Goal: Contribute content: Add original content to the website for others to see

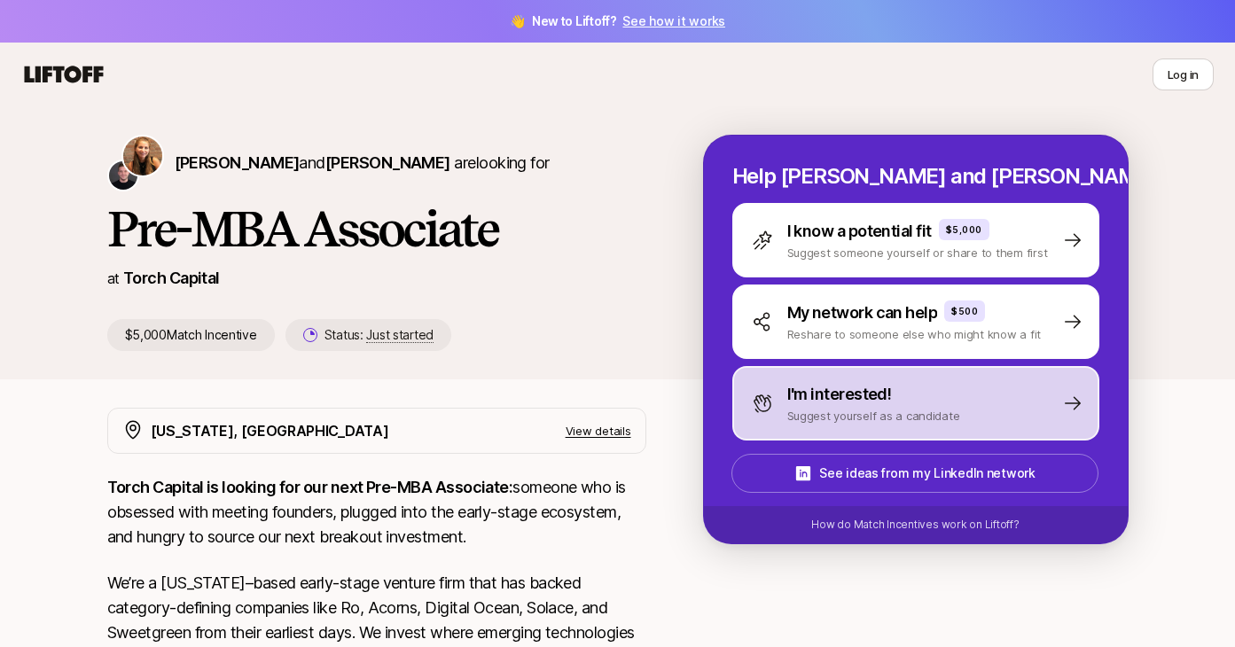
click at [937, 408] on p "Suggest yourself as a candidate" at bounding box center [873, 416] width 173 height 18
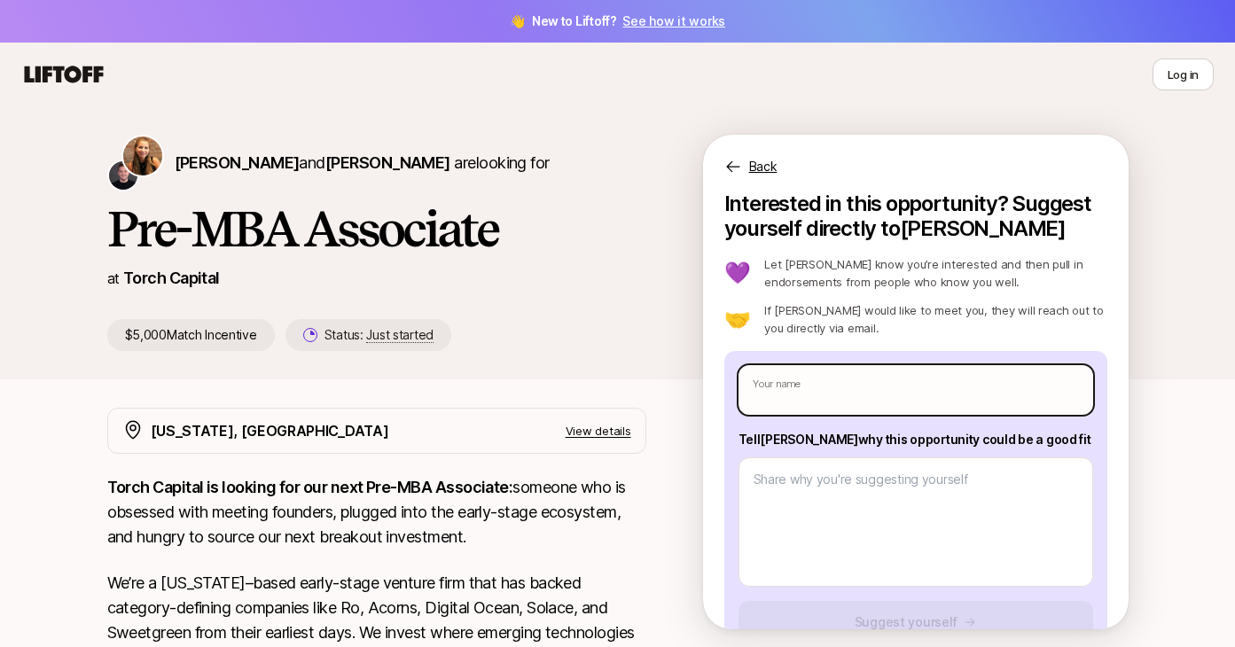
click at [844, 380] on input "text" at bounding box center [915, 390] width 355 height 50
type textarea "x"
type input "AN"
type textarea "x"
type input "A"
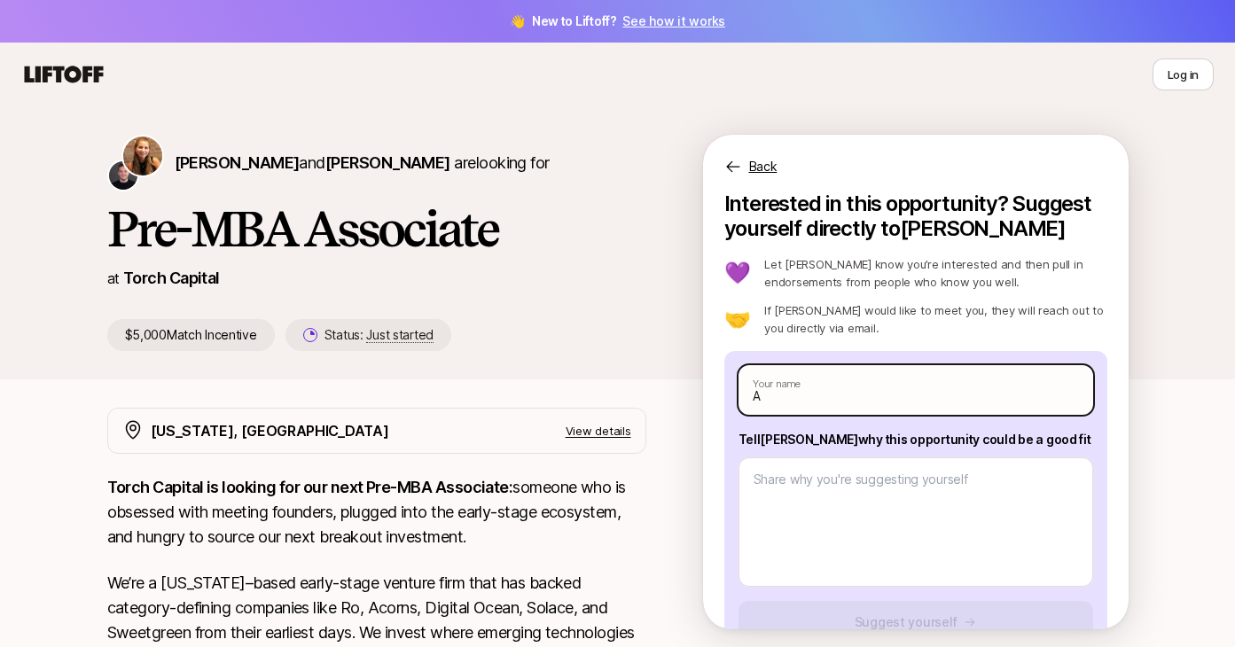
type textarea "x"
type input "An"
type textarea "x"
type input "And"
type textarea "x"
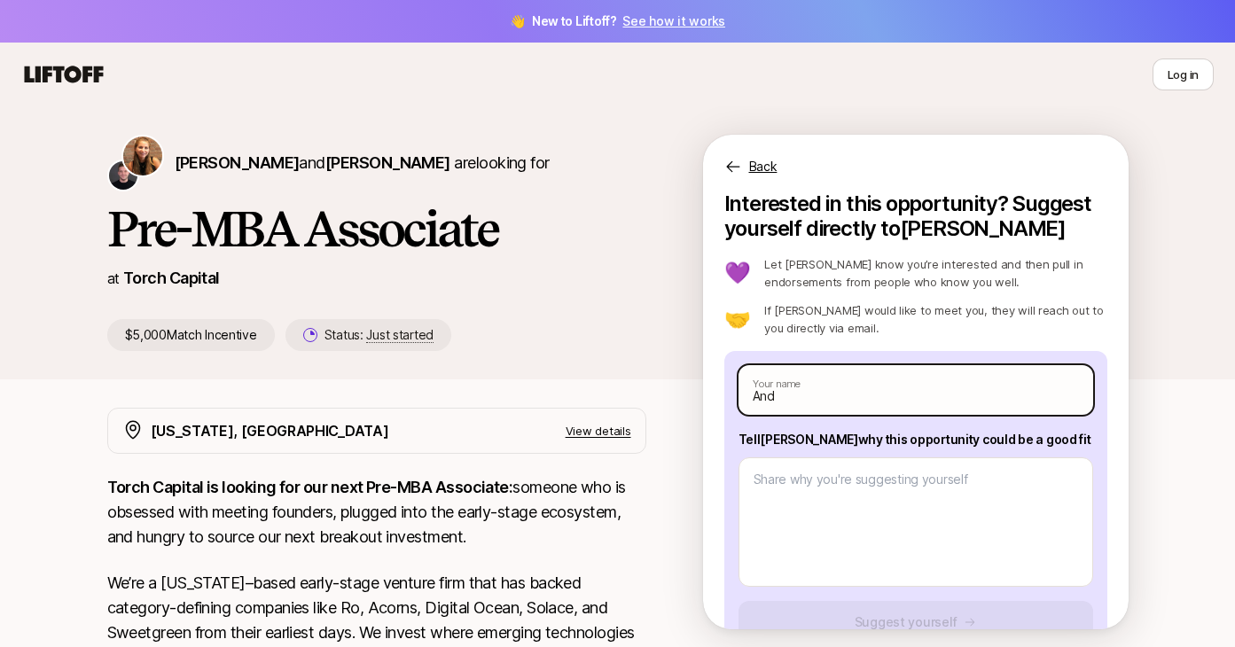
type input "Andr"
type textarea "x"
type input "[PERSON_NAME]"
type textarea "x"
type input "[PERSON_NAME]"
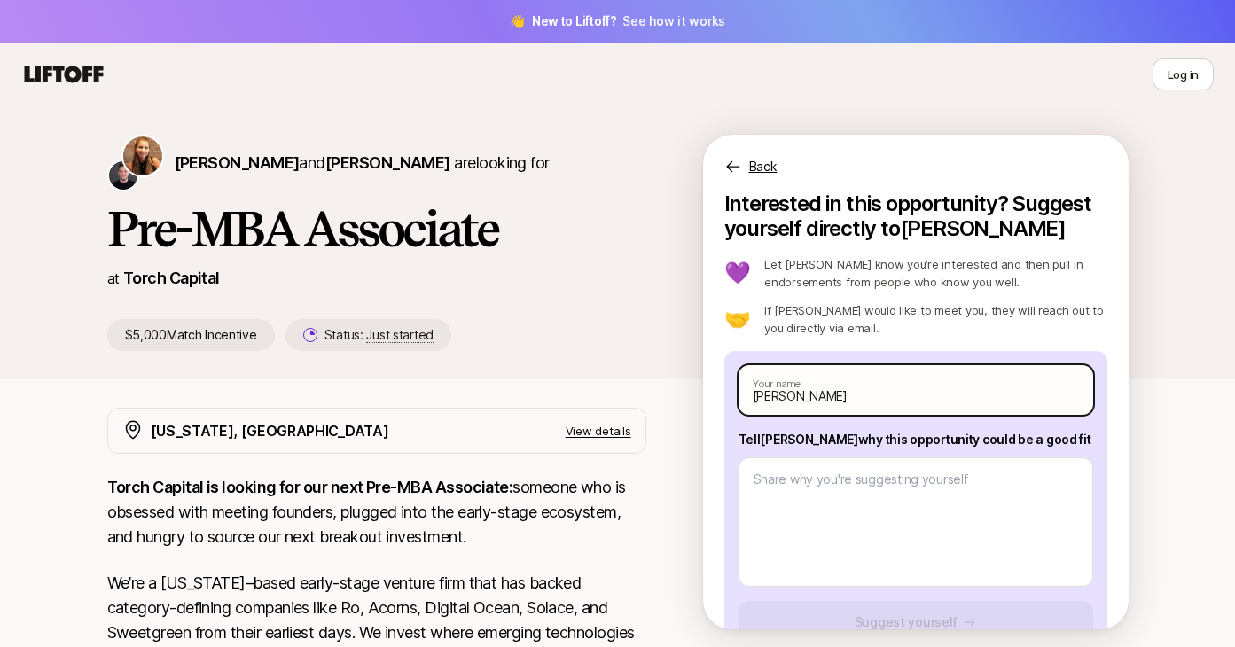
type textarea "x"
type input "[PERSON_NAME]"
type textarea "x"
type input "[PERSON_NAME]"
type textarea "x"
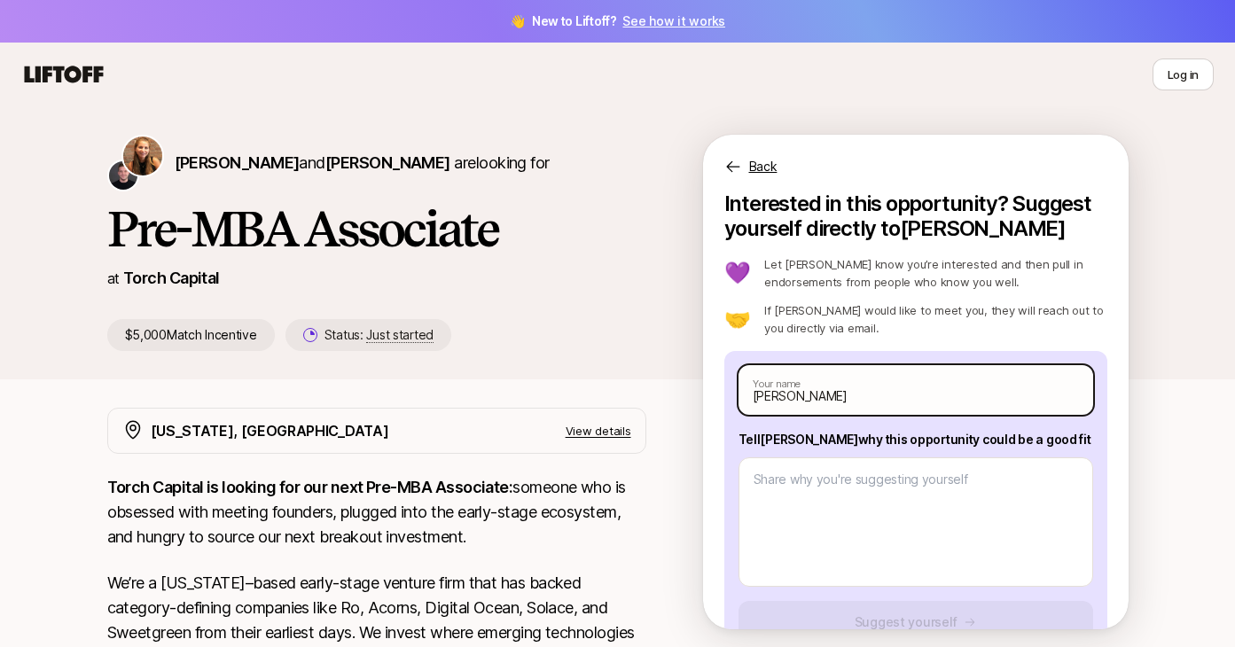
type input "[PERSON_NAME]"
type textarea "x"
type input "[PERSON_NAME]"
type textarea "x"
type input "[PERSON_NAME]"
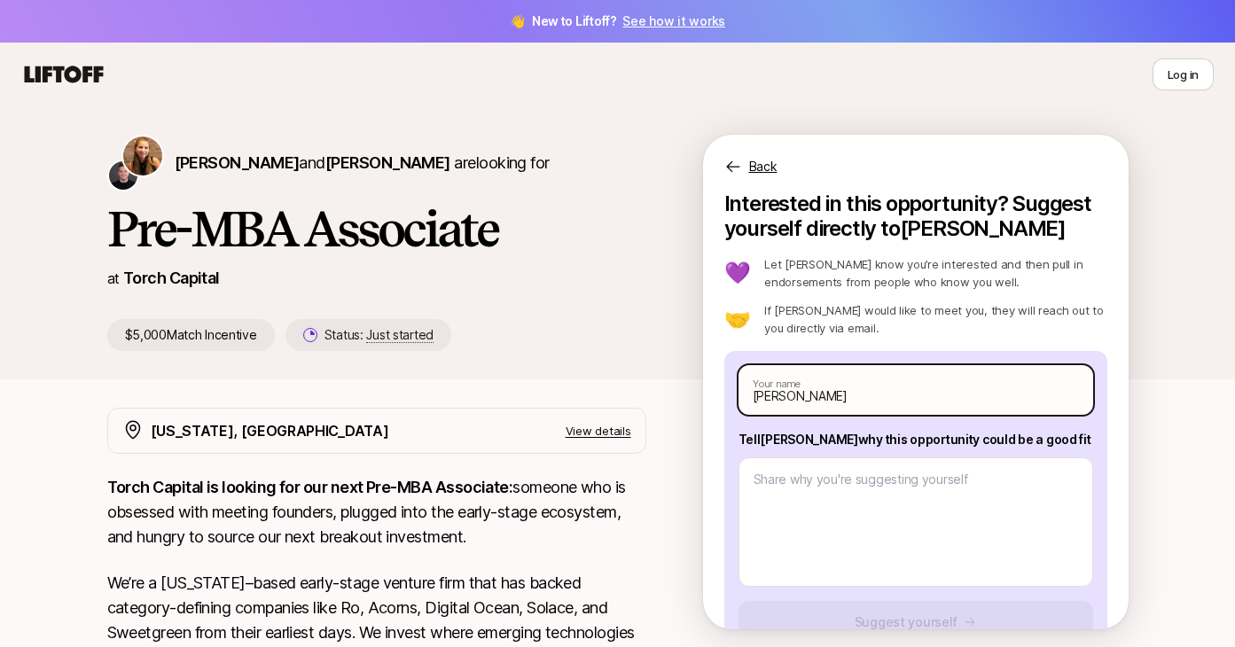
type textarea "x"
type input "[PERSON_NAME]"
type textarea "x"
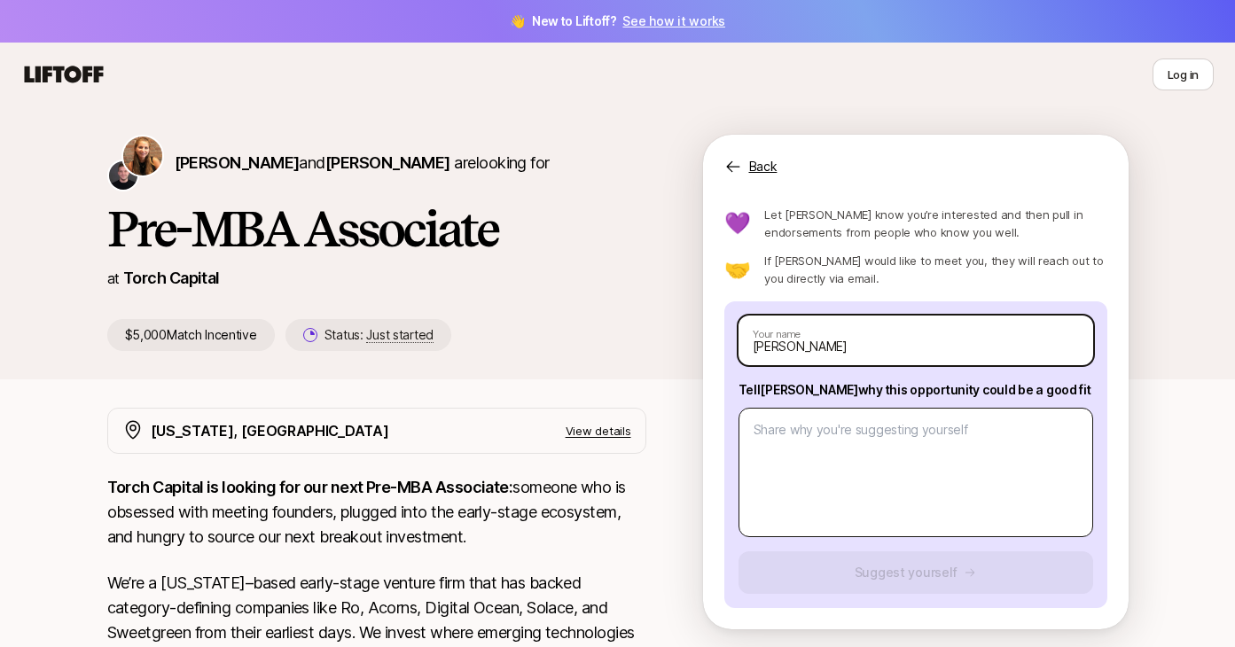
type input "[PERSON_NAME]"
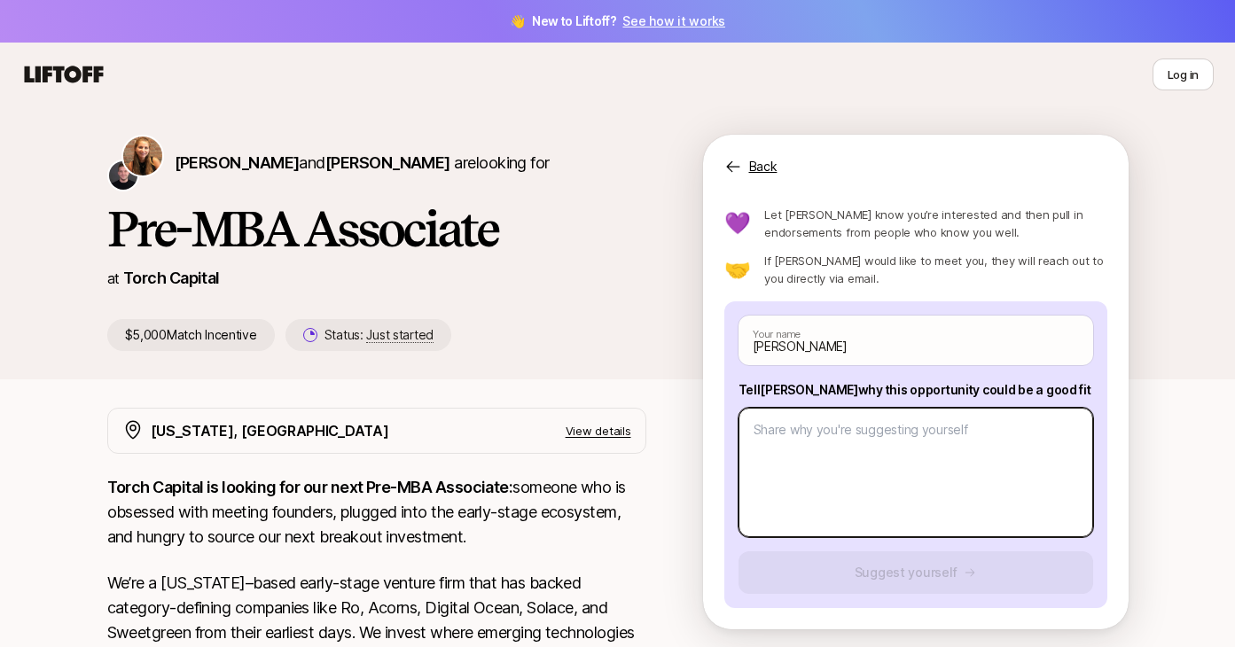
click at [843, 434] on textarea at bounding box center [915, 472] width 355 height 129
paste textarea "An investment thesis I like; While rather unrelated to Torches thesis, a thesis…"
type textarea "x"
type textarea "An investment thesis I like; While rather unrelated to Torches thesis, a thesis…"
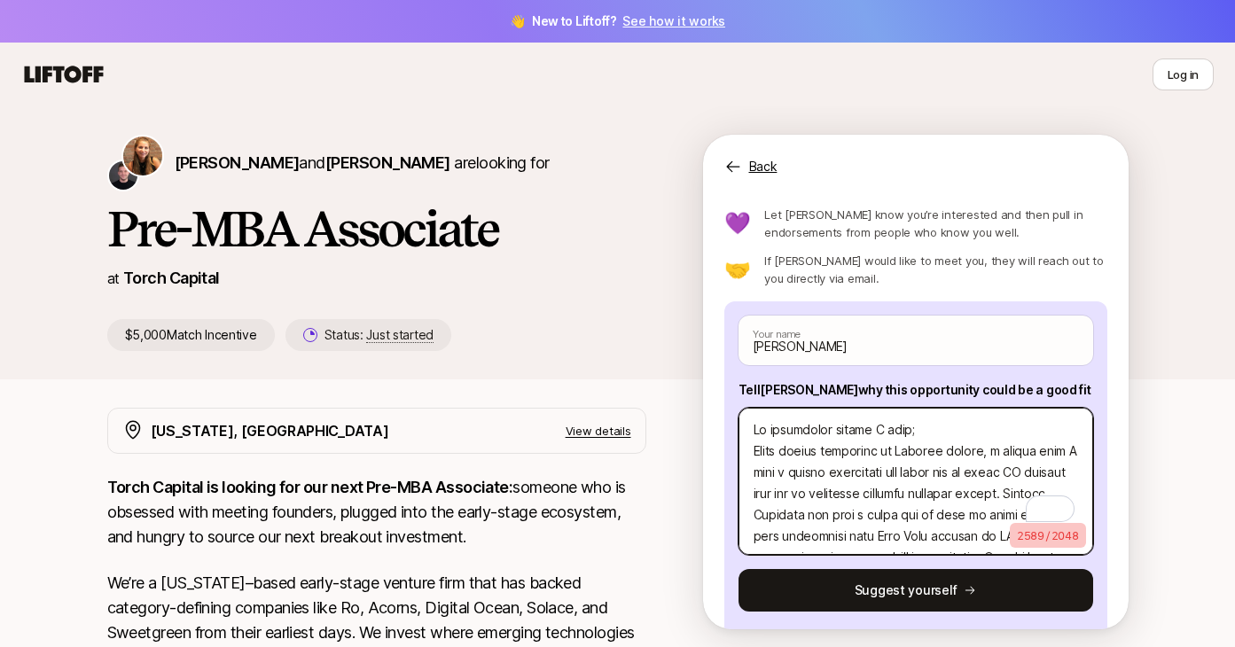
scroll to position [1025, 0]
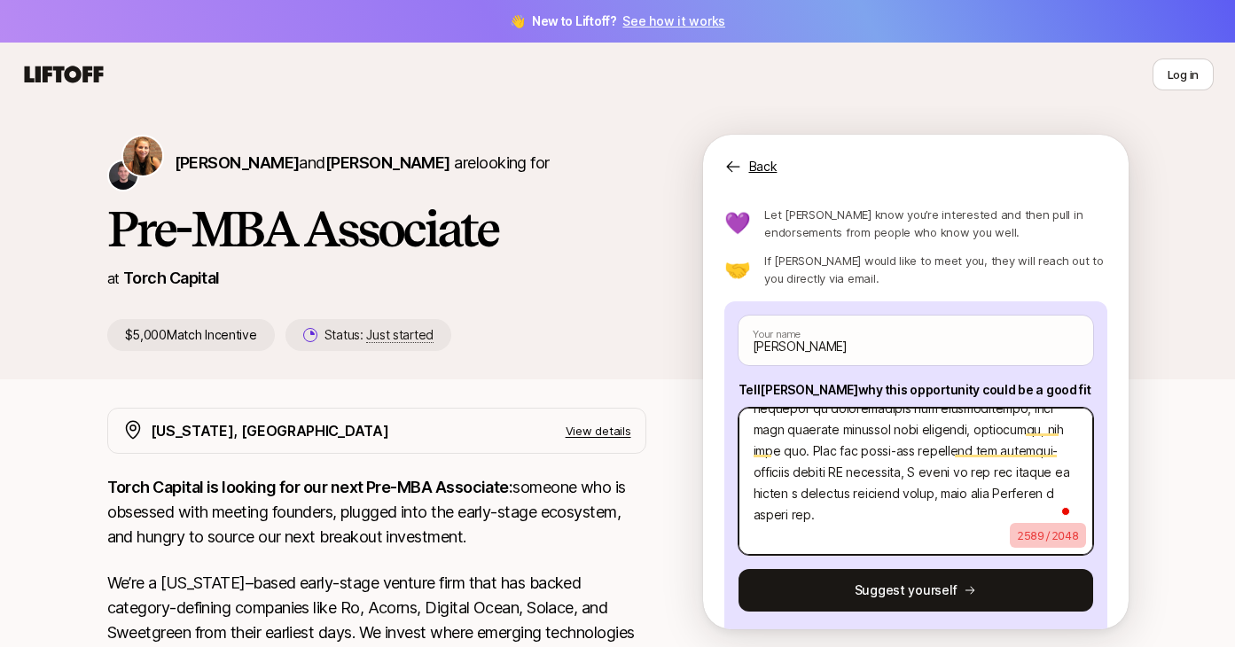
type textarea "x"
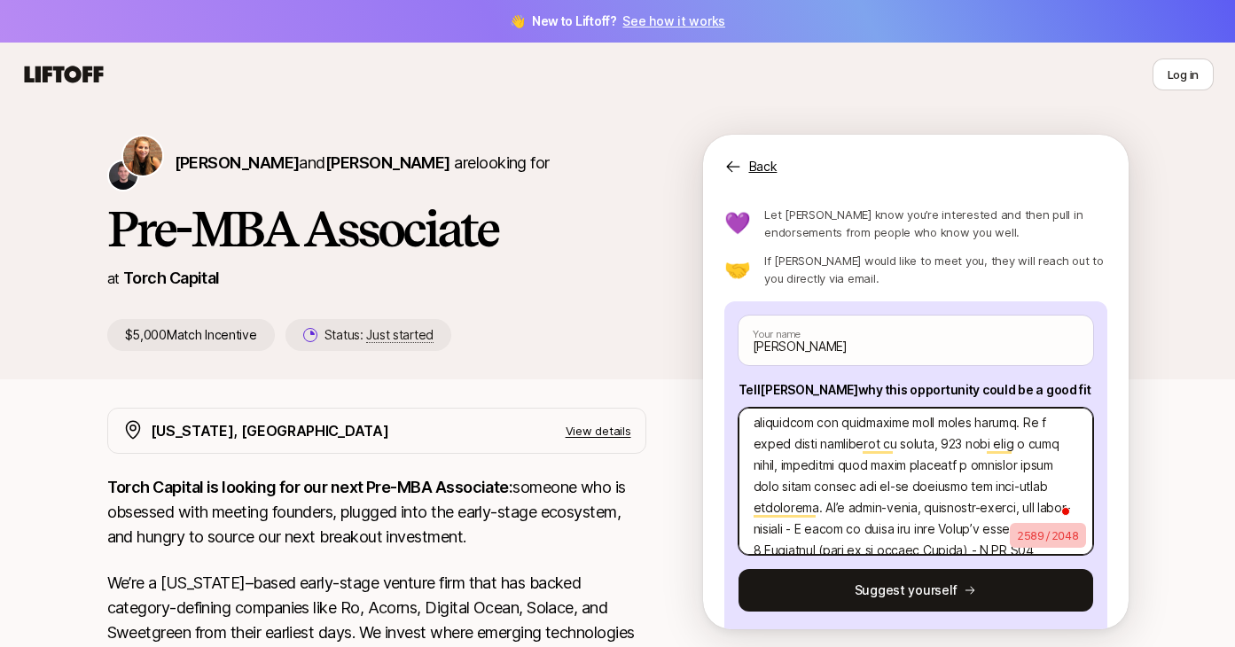
scroll to position [597, 0]
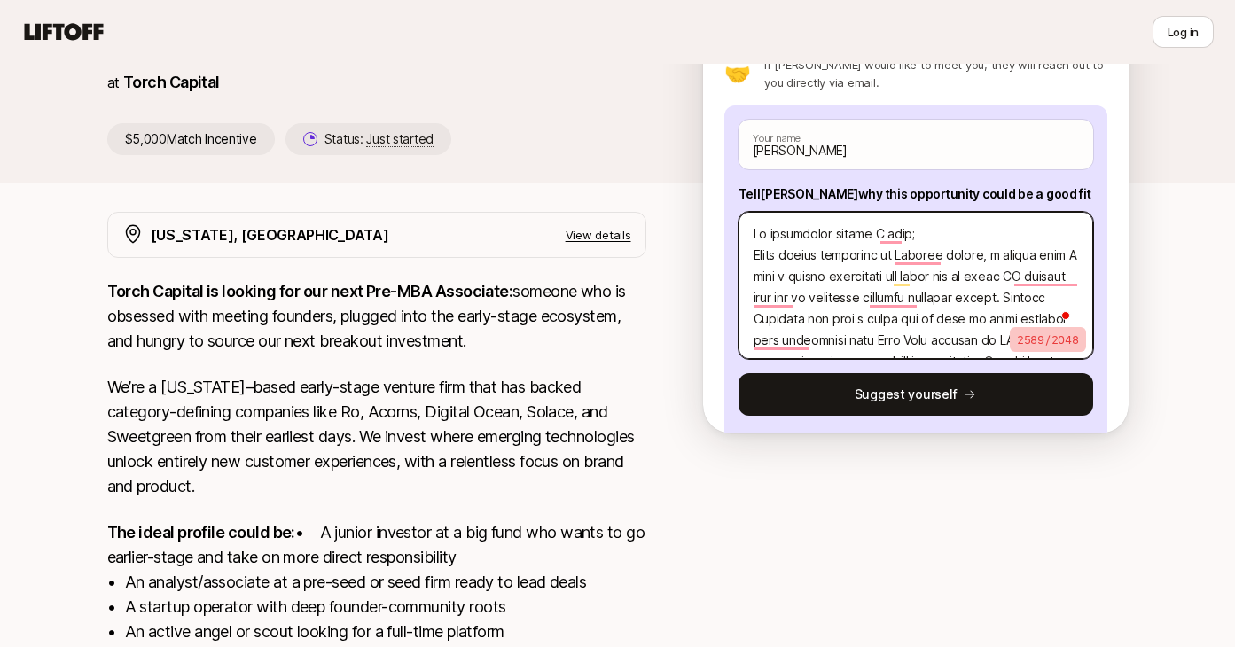
type textarea "An investment thesis I like; While rather unrelated to Torches thesis, a thesis…"
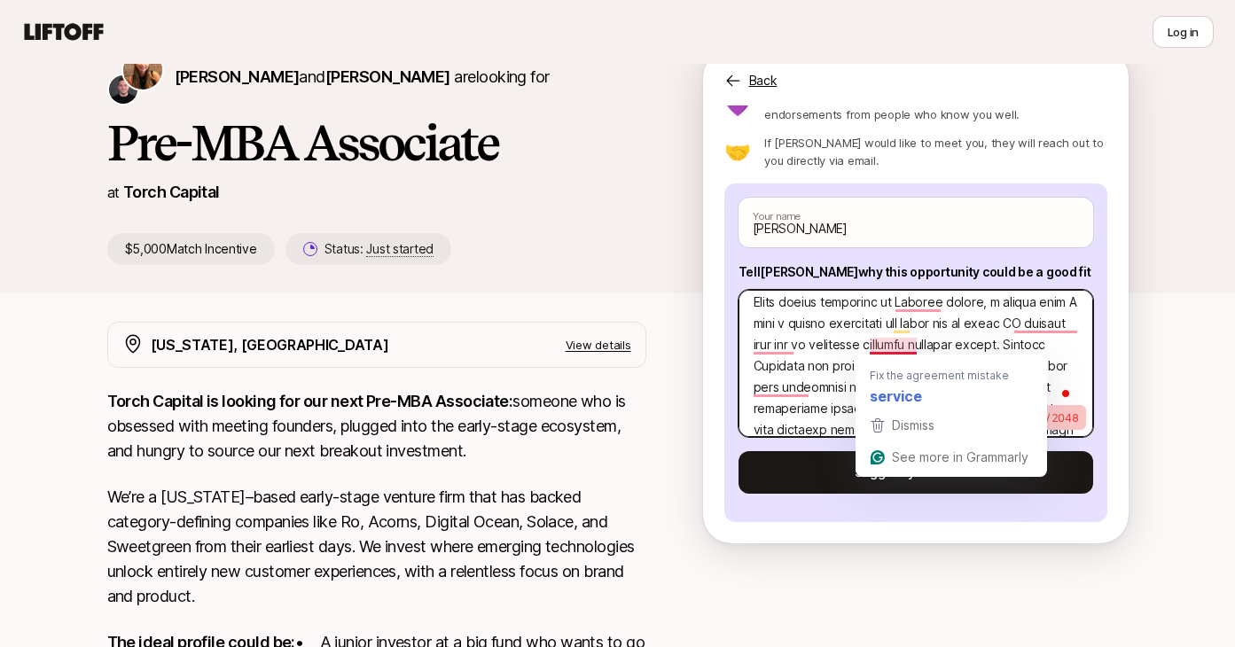
click at [848, 331] on textarea "To enrich screen reader interactions, please activate Accessibility in Grammarl…" at bounding box center [915, 363] width 355 height 147
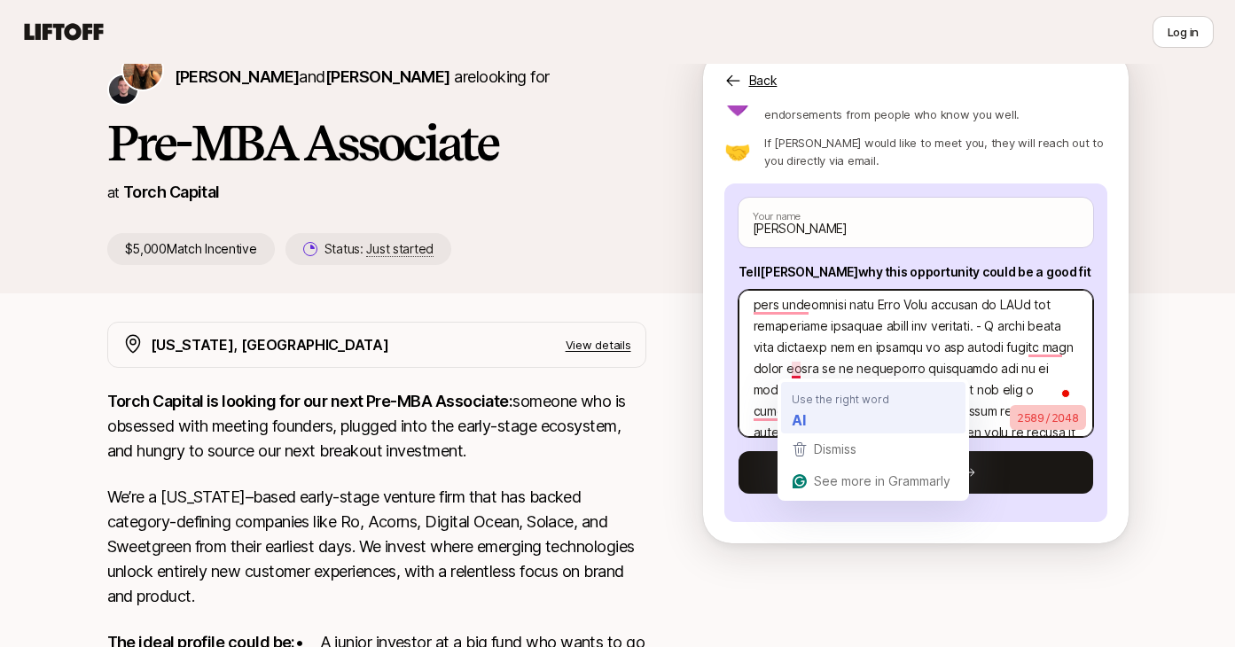
type textarea "x"
type textarea "An investment thesis I like; While rather unrelated to Torches thesis, a thesis…"
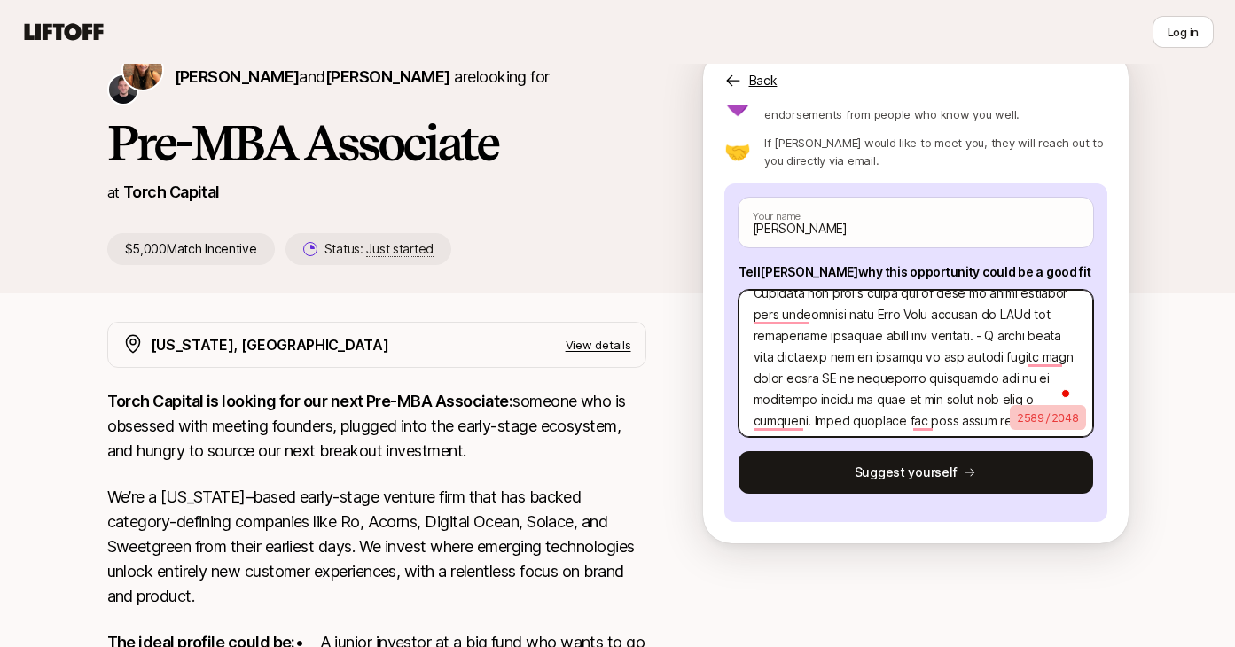
click at [793, 379] on textarea "To enrich screen reader interactions, please activate Accessibility in Grammarl…" at bounding box center [915, 363] width 355 height 147
type textarea "x"
type textarea "An investment thesis I like; While rather unrelated to Torches thesis, a thesis…"
type textarea "x"
type textarea "An investment thesis I like; While rather unrelated to Torches thesis, a thesis…"
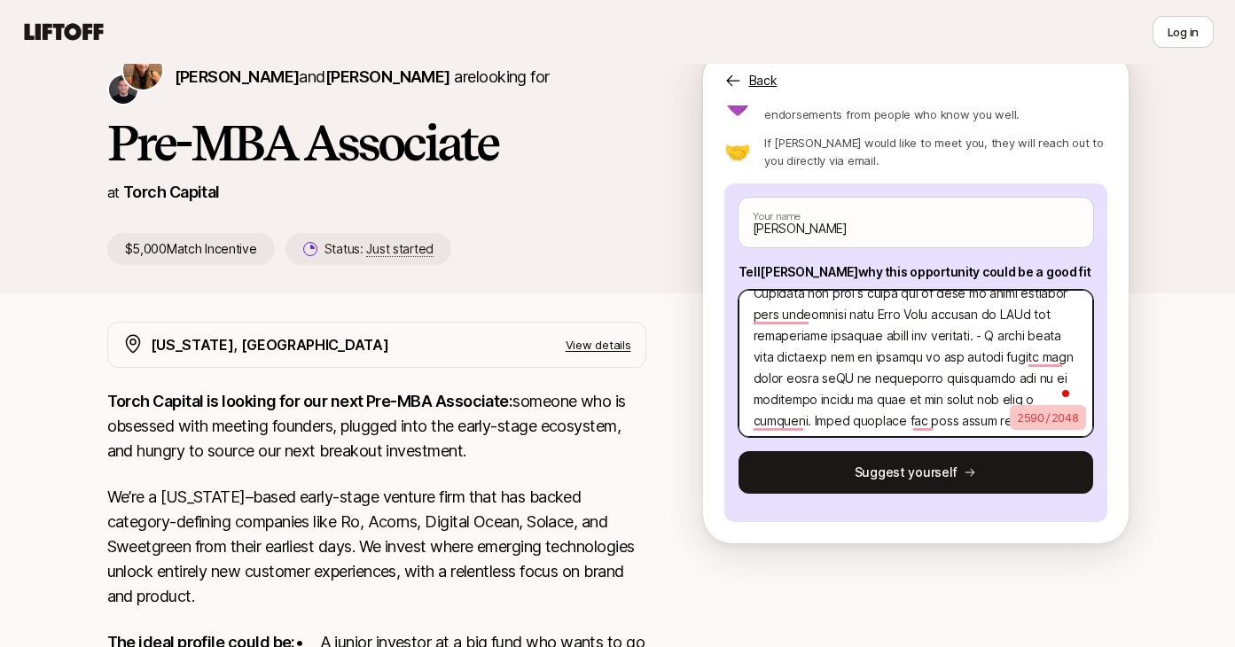
type textarea "x"
type textarea "An investment thesis I like; While rather unrelated to Torches thesis, a thesis…"
type textarea "x"
type textarea "An investment thesis I like; While rather unrelated to Torches thesis, a thesis…"
type textarea "x"
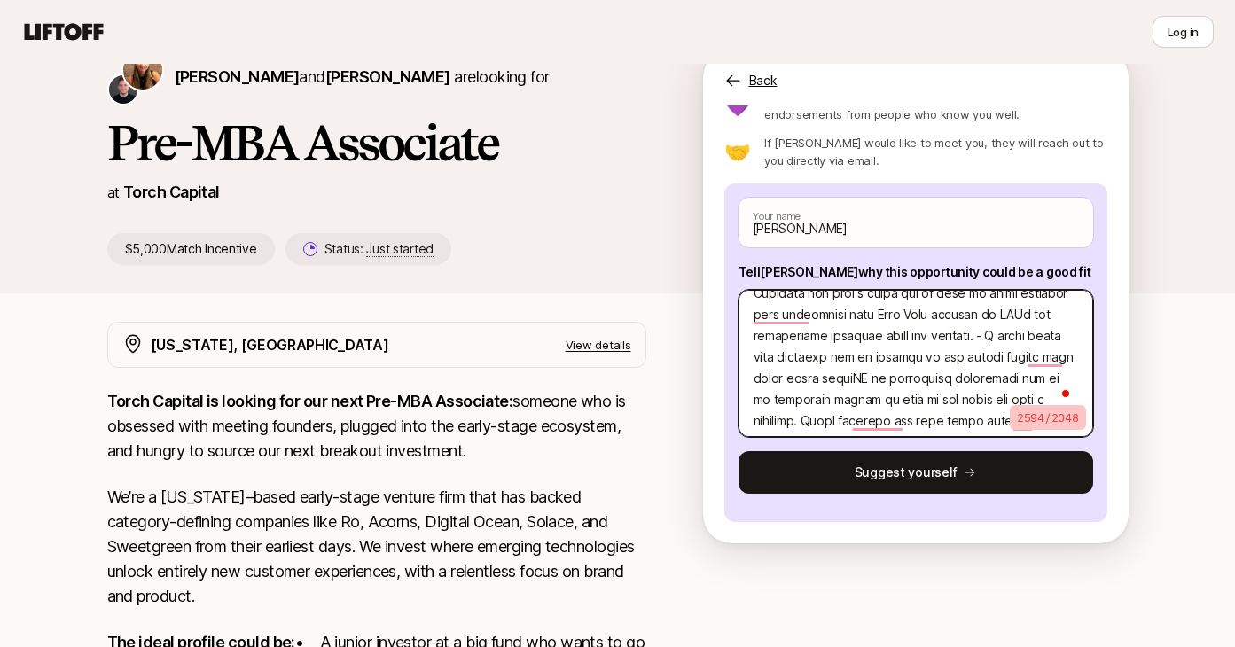
type textarea "An investment thesis I like; While rather unrelated to Torches thesis, a thesis…"
type textarea "x"
click at [858, 398] on textarea "To enrich screen reader interactions, please activate Accessibility in Grammarl…" at bounding box center [915, 363] width 355 height 147
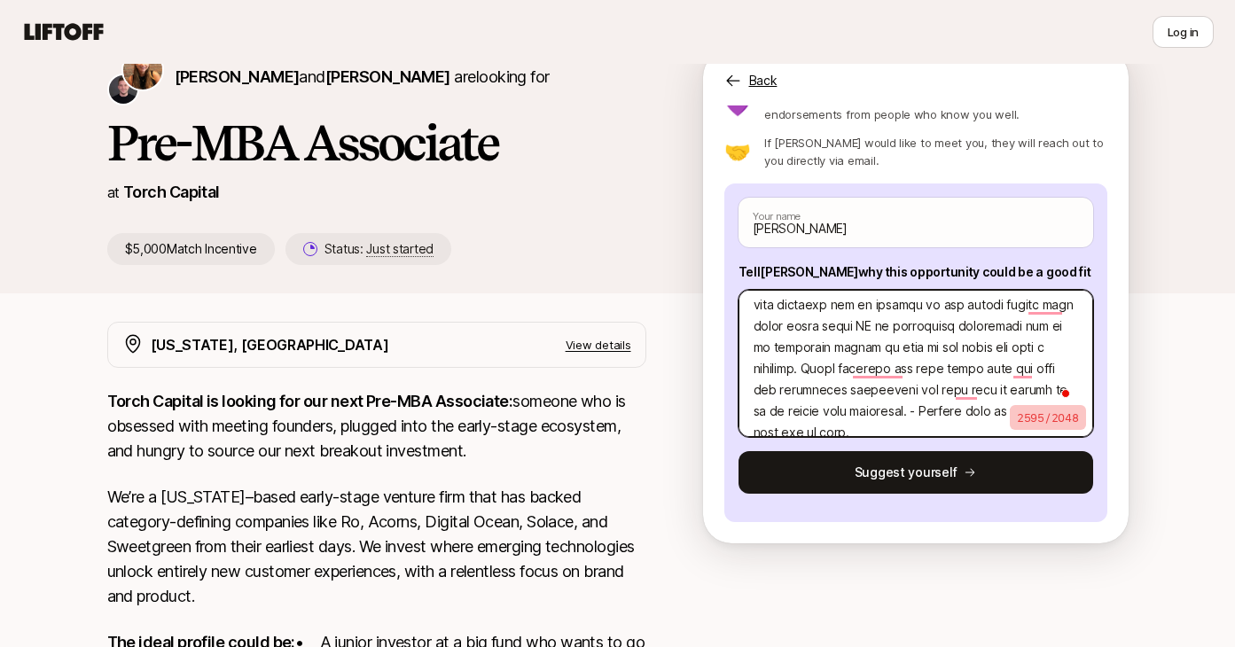
click at [809, 371] on textarea "To enrich screen reader interactions, please activate Accessibility in Grammarl…" at bounding box center [915, 363] width 355 height 147
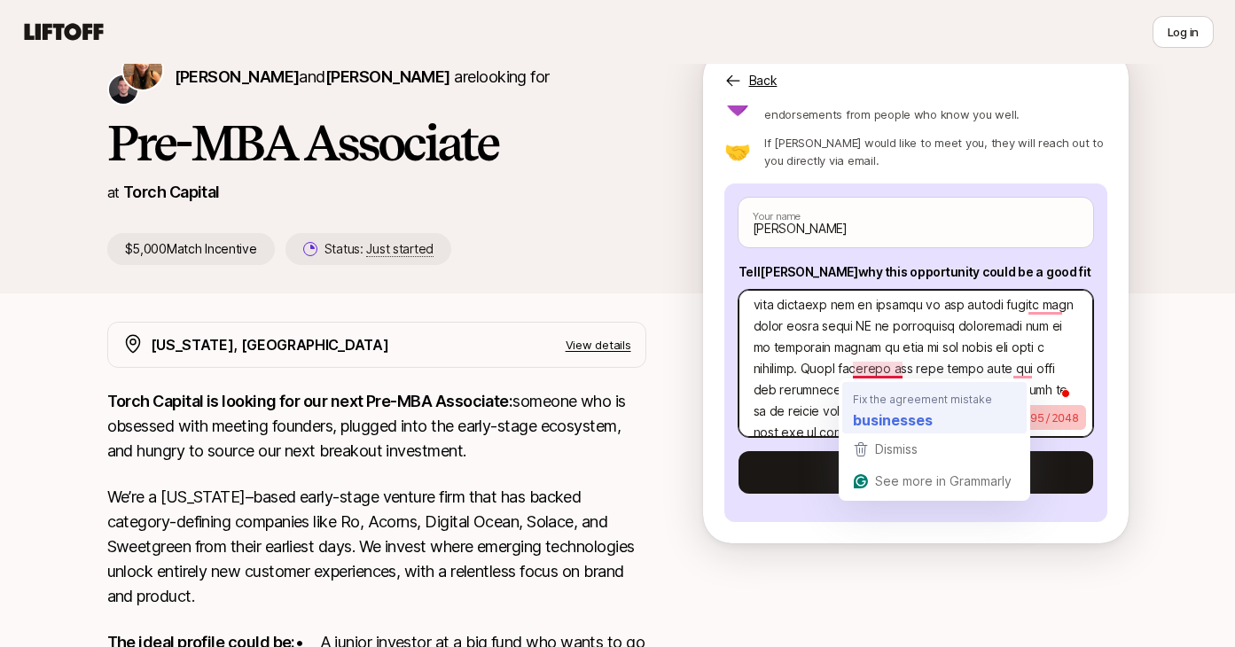
type textarea "An investment thesis I like; While rather unrelated to Torches thesis, a thesis…"
type textarea "x"
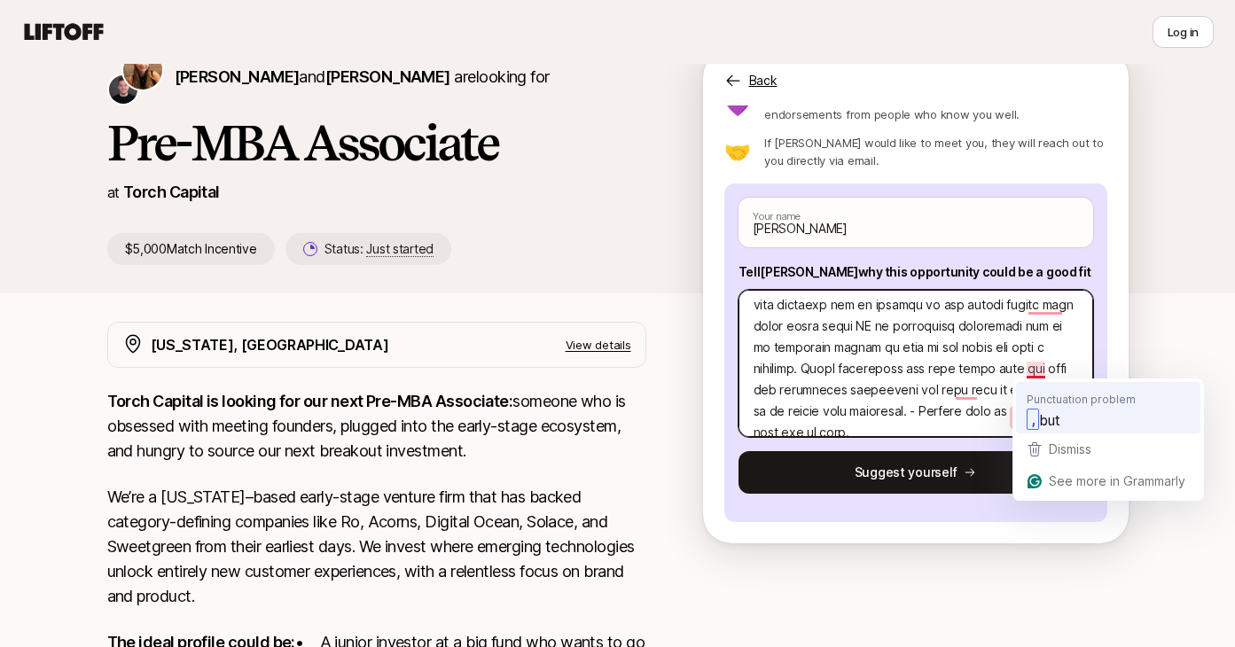
type textarea "An investment thesis I like; While rather unrelated to Torches thesis, a thesis…"
type textarea "x"
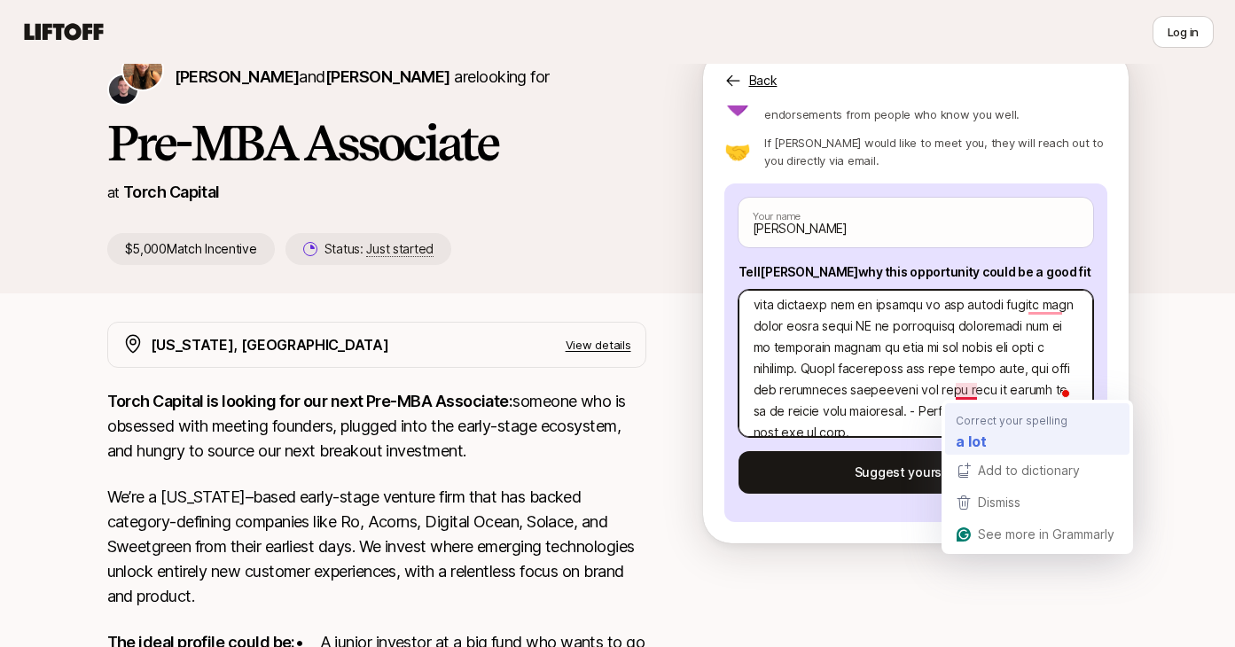
type textarea "An investment thesis I like; While rather unrelated to Torches thesis, a thesis…"
type textarea "x"
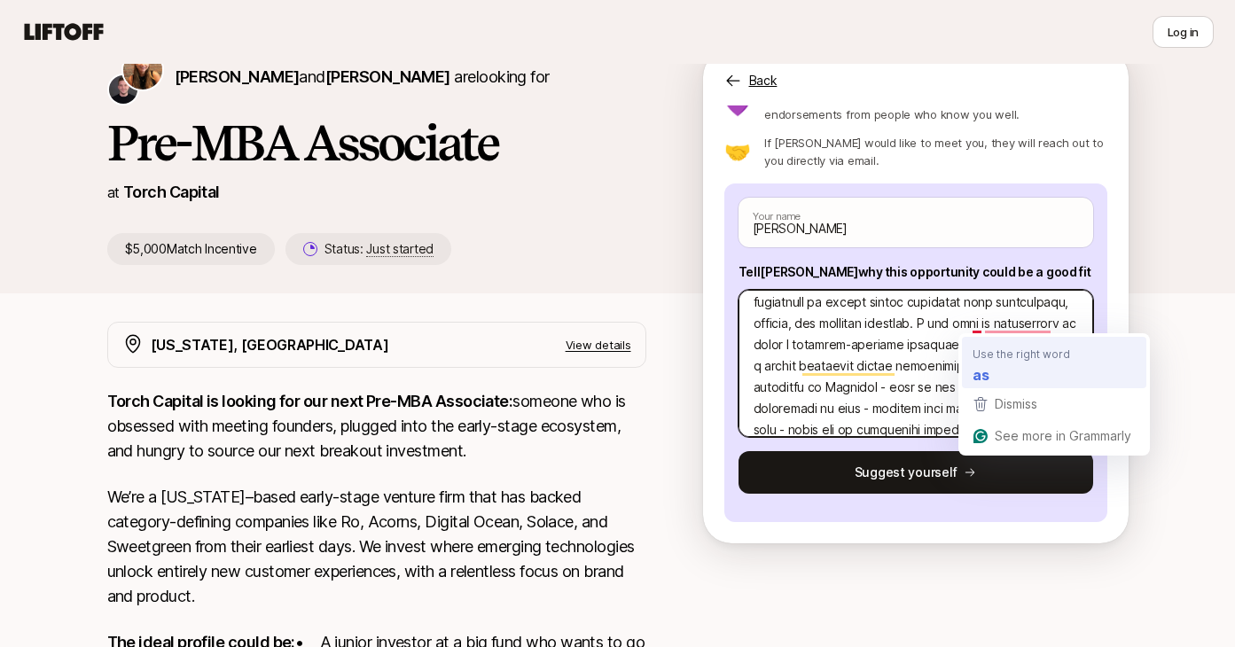
type textarea "An investment thesis I like; While rather unrelated to Torches thesis, a thesis…"
type textarea "x"
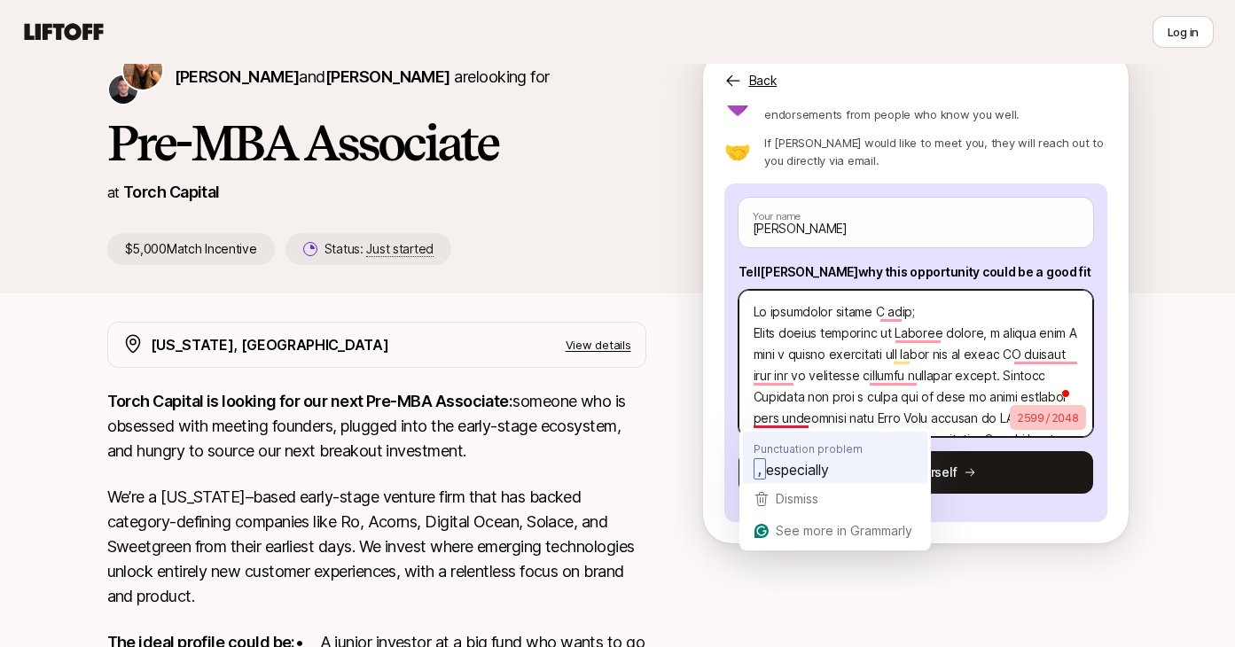
type textarea "An investment thesis I like; While rather unrelated to Torches thesis, a thesis…"
type textarea "x"
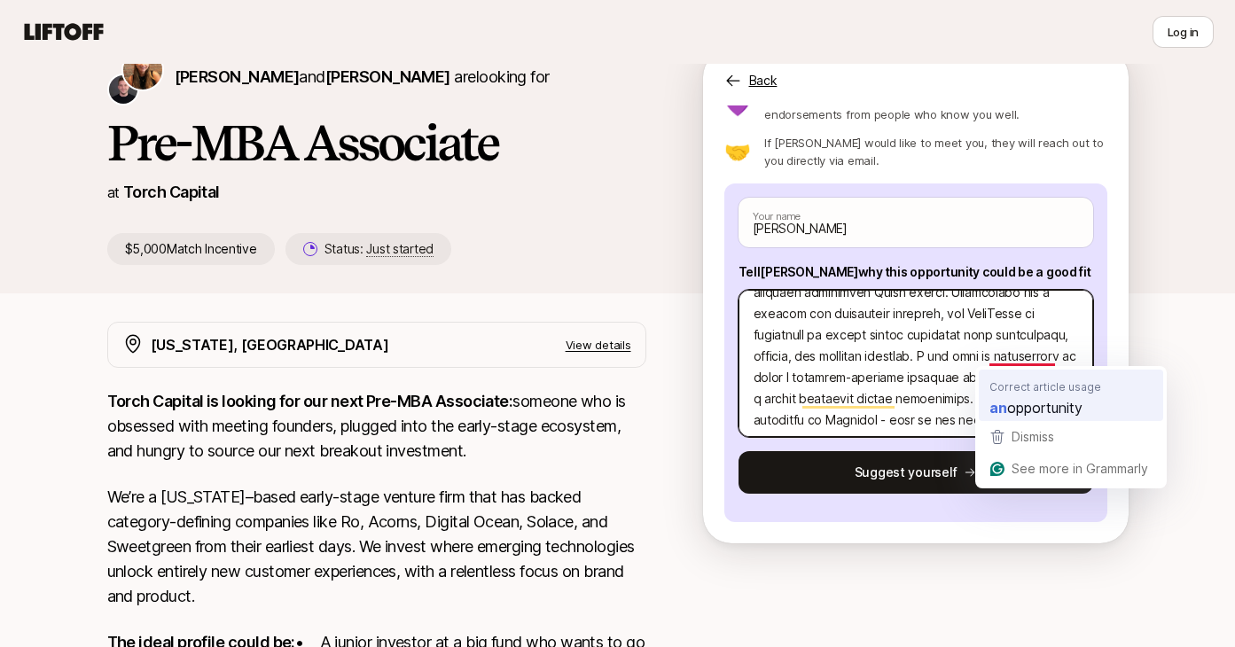
type textarea "An investment thesis I like; While rather unrelated to Torches thesis, a thesis…"
type textarea "x"
type textarea "An investment thesis I like; While rather unrelated to Torches thesis, a thesis…"
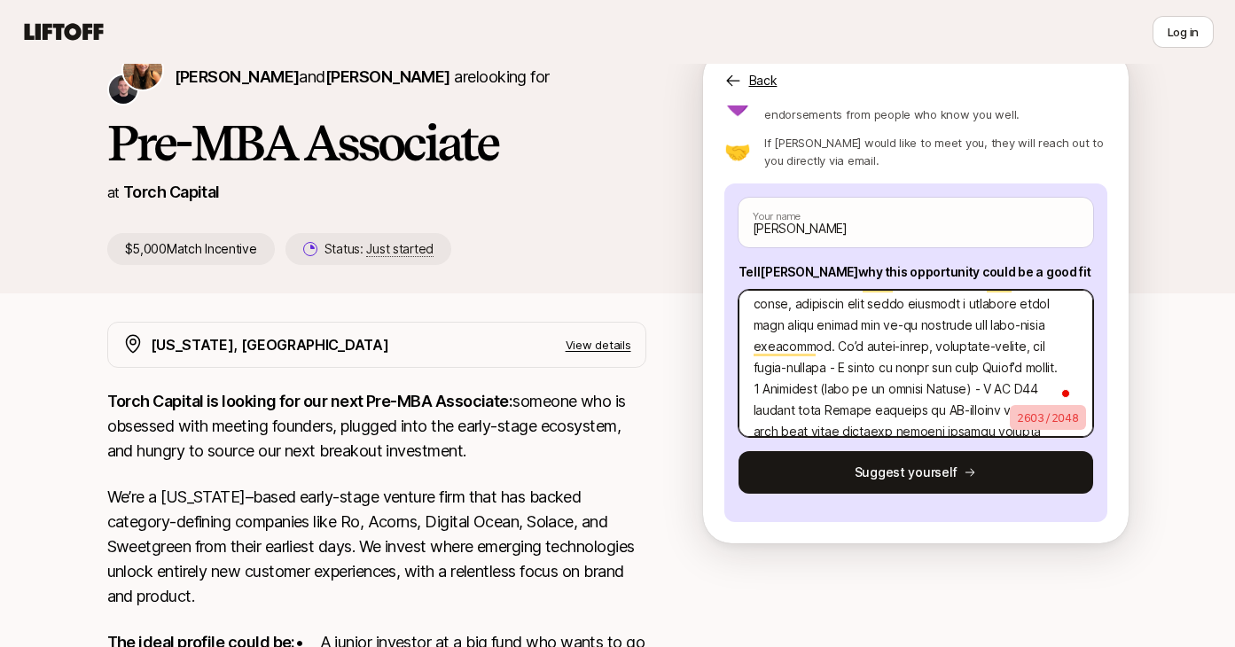
click at [1031, 370] on textarea "To enrich screen reader interactions, please activate Accessibility in Grammarl…" at bounding box center [915, 363] width 355 height 147
type textarea "x"
type textarea "An investment thesis I like; While rather unrelated to Torches thesis, a thesis…"
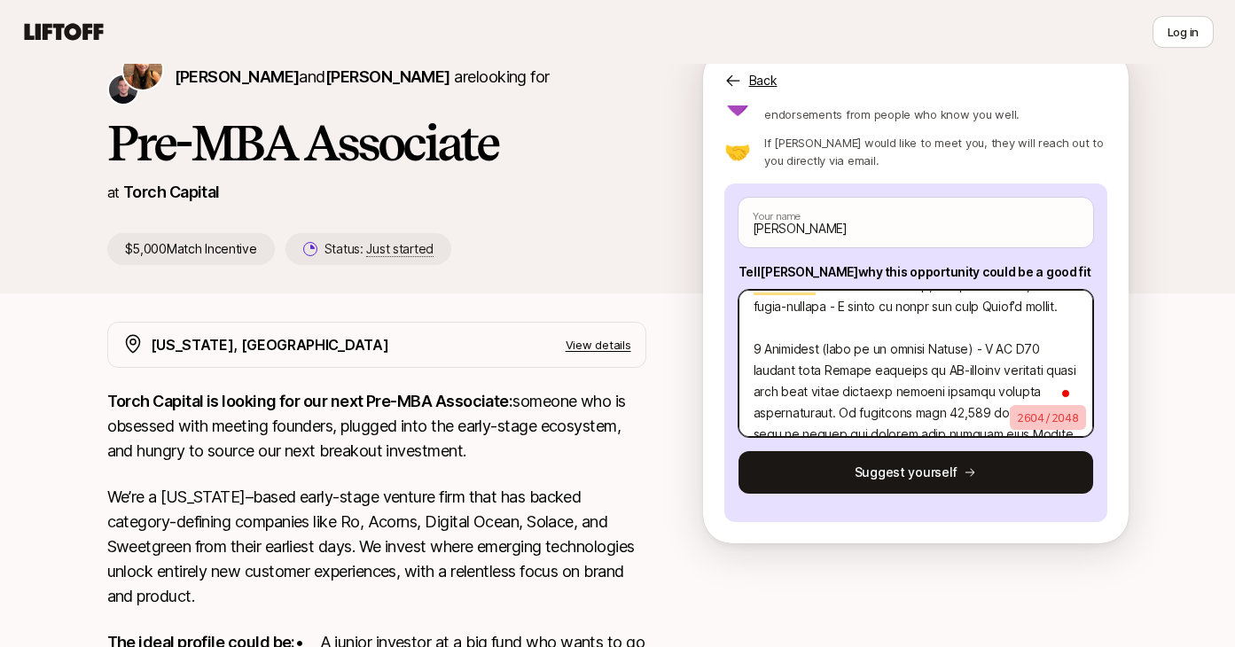
type textarea "x"
type textarea "An investment thesis I like; While rather unrelated to Torches thesis, a thesis…"
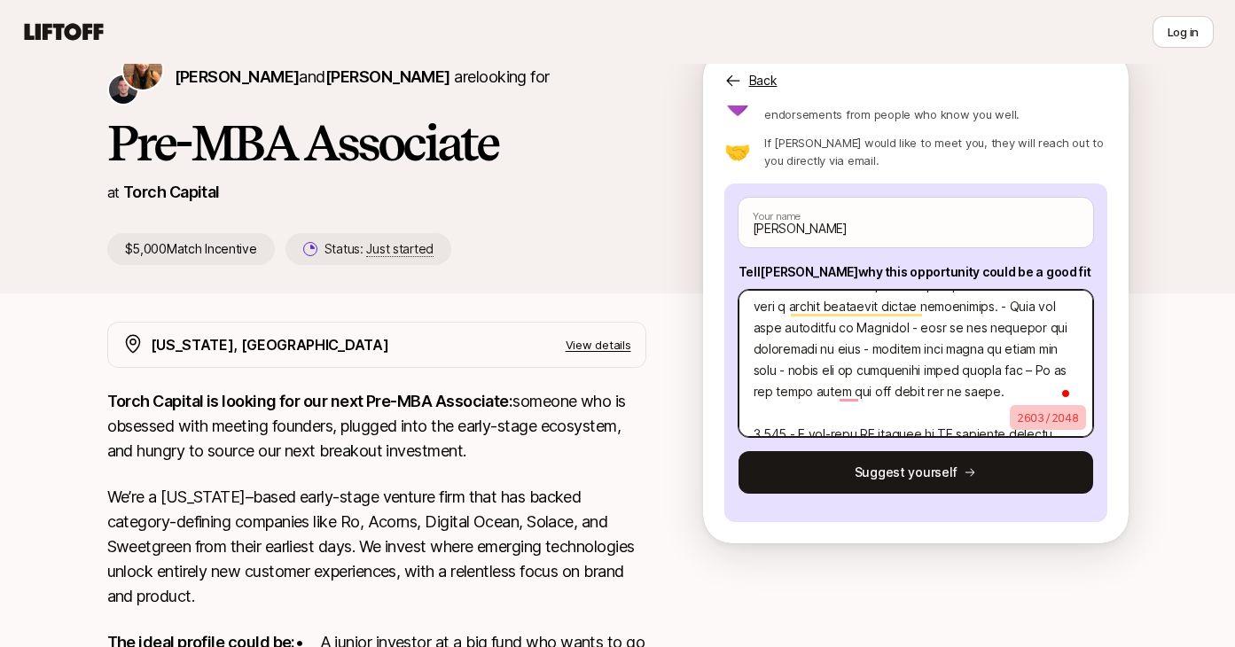
click at [775, 416] on textarea "To enrich screen reader interactions, please activate Accessibility in Grammarl…" at bounding box center [915, 363] width 355 height 147
type textarea "x"
type textarea "An investment thesis I like; While rather unrelated to Torches thesis, a thesis…"
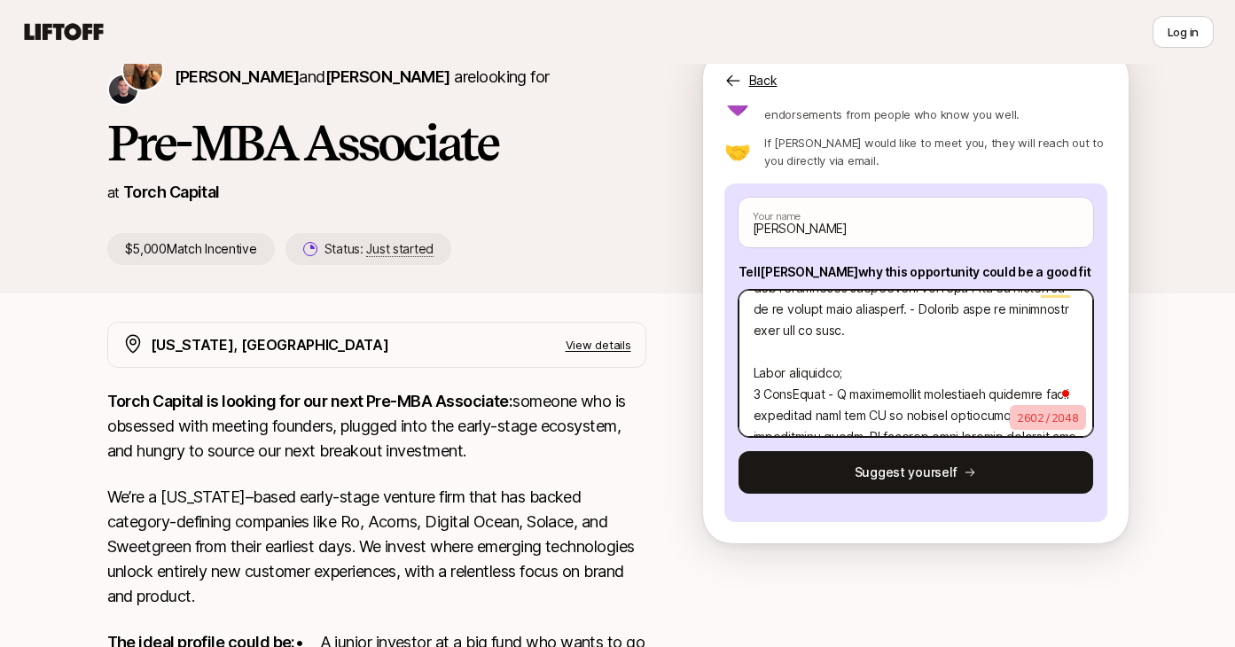
click at [763, 360] on textarea "To enrich screen reader interactions, please activate Accessibility in Grammarl…" at bounding box center [915, 363] width 355 height 147
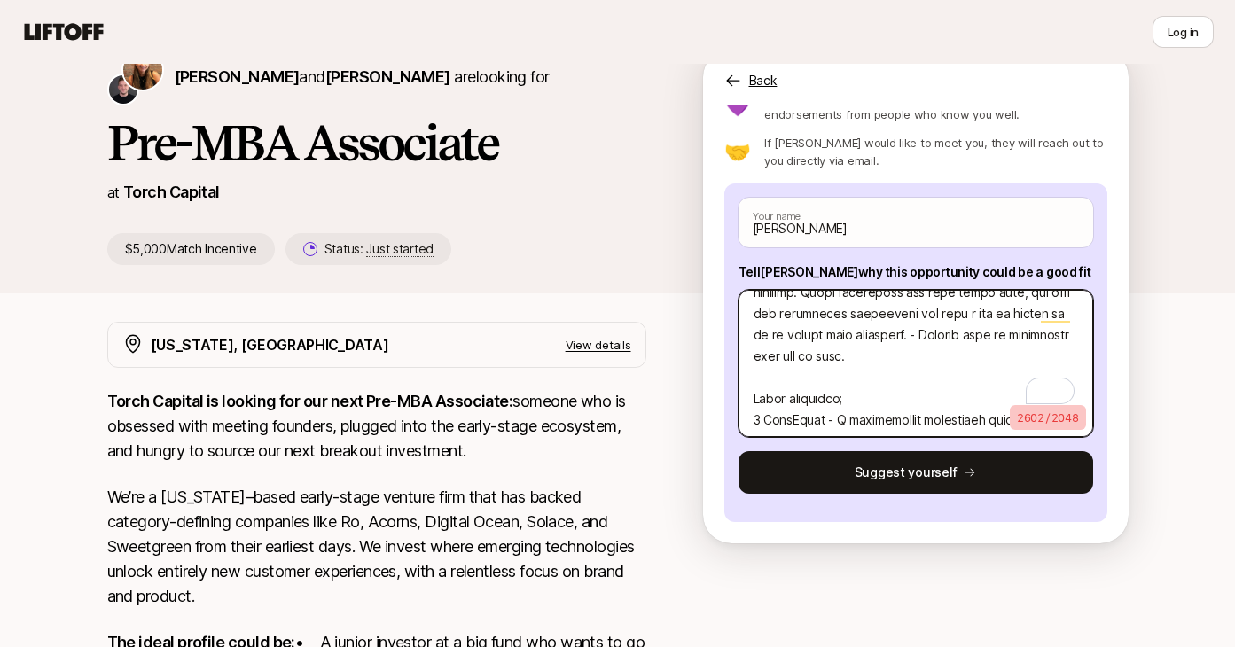
drag, startPoint x: 905, startPoint y: 336, endPoint x: 916, endPoint y: 349, distance: 17.0
click at [916, 349] on textarea "To enrich screen reader interactions, please activate Accessibility in Grammarl…" at bounding box center [915, 363] width 355 height 147
type textarea "x"
type textarea "An investment thesis I like; While rather unrelated to Torches thesis, a thesis…"
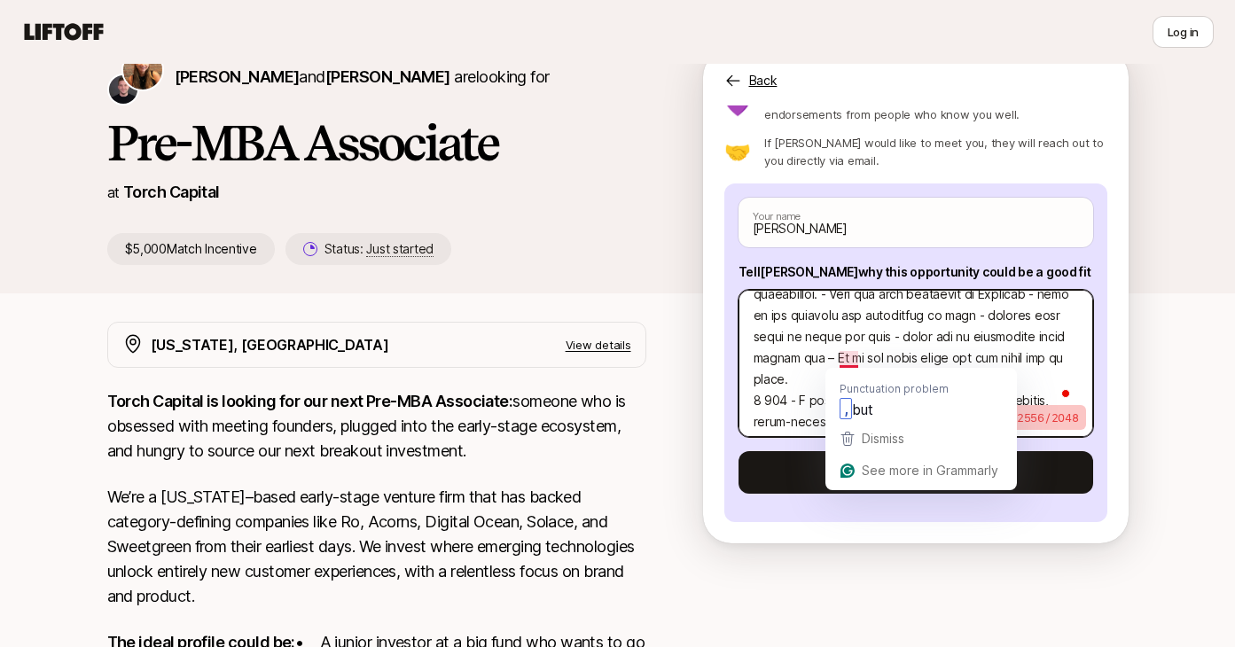
click at [918, 348] on textarea "To enrich screen reader interactions, please activate Accessibility in Grammarl…" at bounding box center [915, 363] width 355 height 147
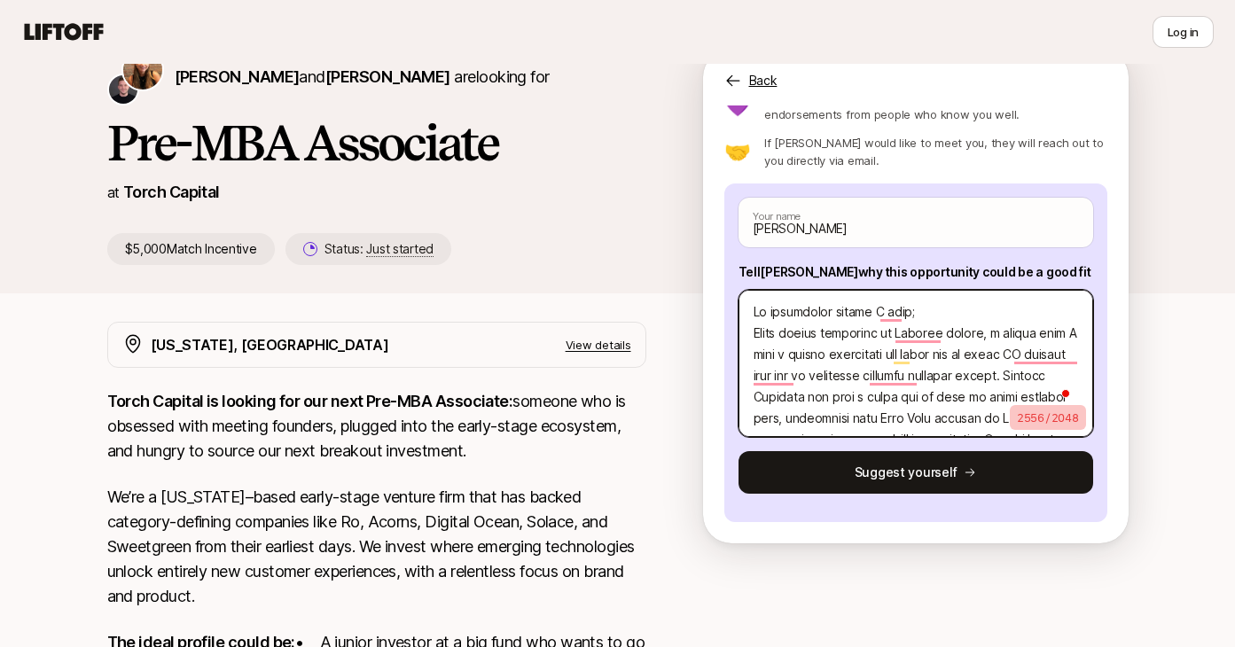
click at [755, 332] on textarea "To enrich screen reader interactions, please activate Accessibility in Grammarl…" at bounding box center [915, 363] width 355 height 147
type textarea "x"
type textarea "An investment thesis I like;While rather unrelated to Torches thesis, a thesis …"
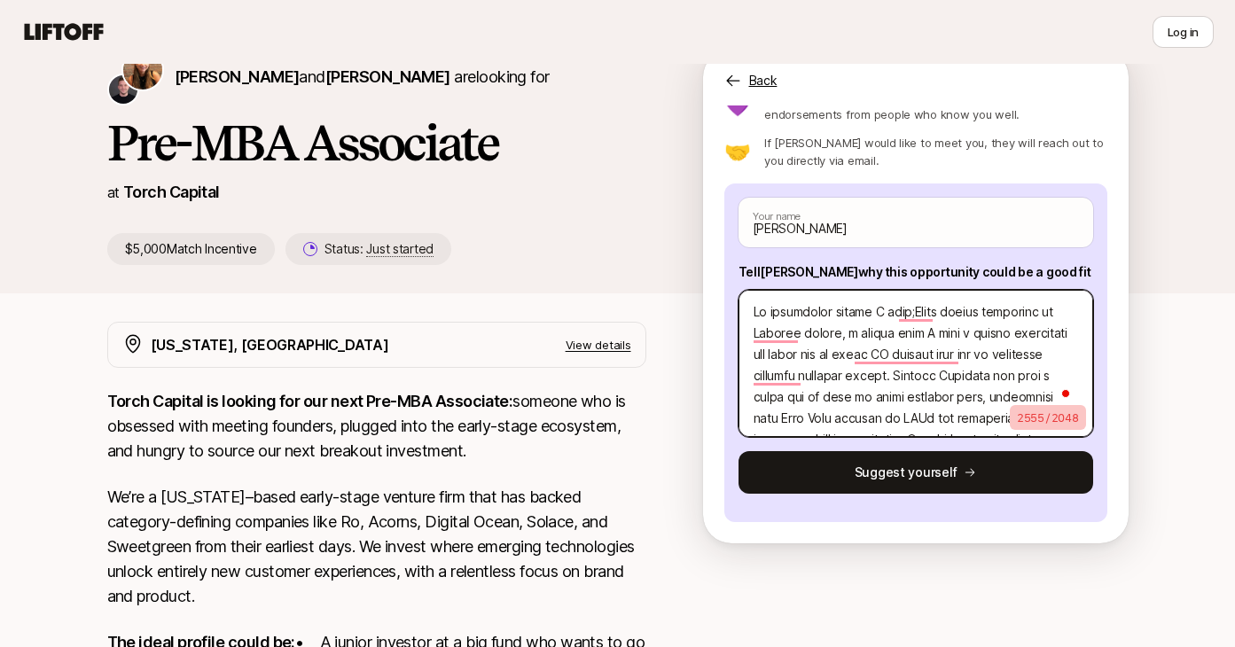
type textarea "x"
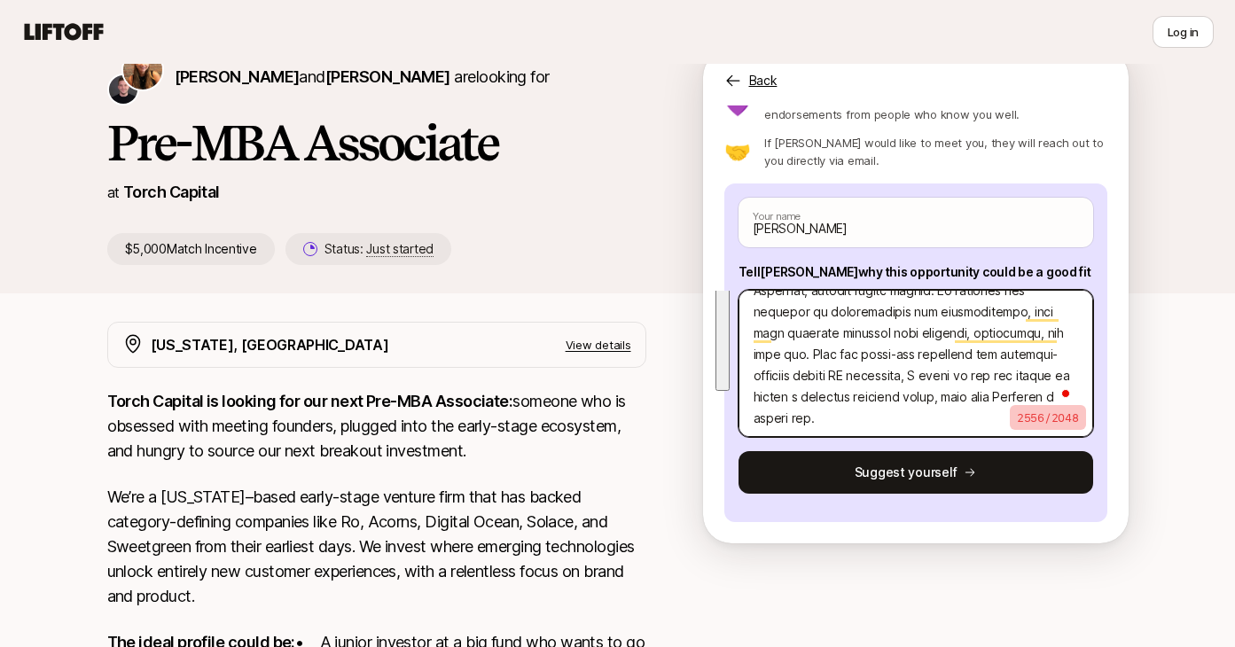
drag, startPoint x: 752, startPoint y: 311, endPoint x: 937, endPoint y: 448, distance: 230.2
click at [937, 448] on div "[PERSON_NAME] Your name Tell [PERSON_NAME] why this opportunity could be a good…" at bounding box center [915, 353] width 383 height 339
click at [846, 352] on textarea "To enrich screen reader interactions, please activate Accessibility in Grammarl…" at bounding box center [915, 363] width 355 height 147
drag, startPoint x: 767, startPoint y: 367, endPoint x: 903, endPoint y: 397, distance: 139.0
click at [903, 397] on textarea "To enrich screen reader interactions, please activate Accessibility in Grammarl…" at bounding box center [915, 363] width 355 height 147
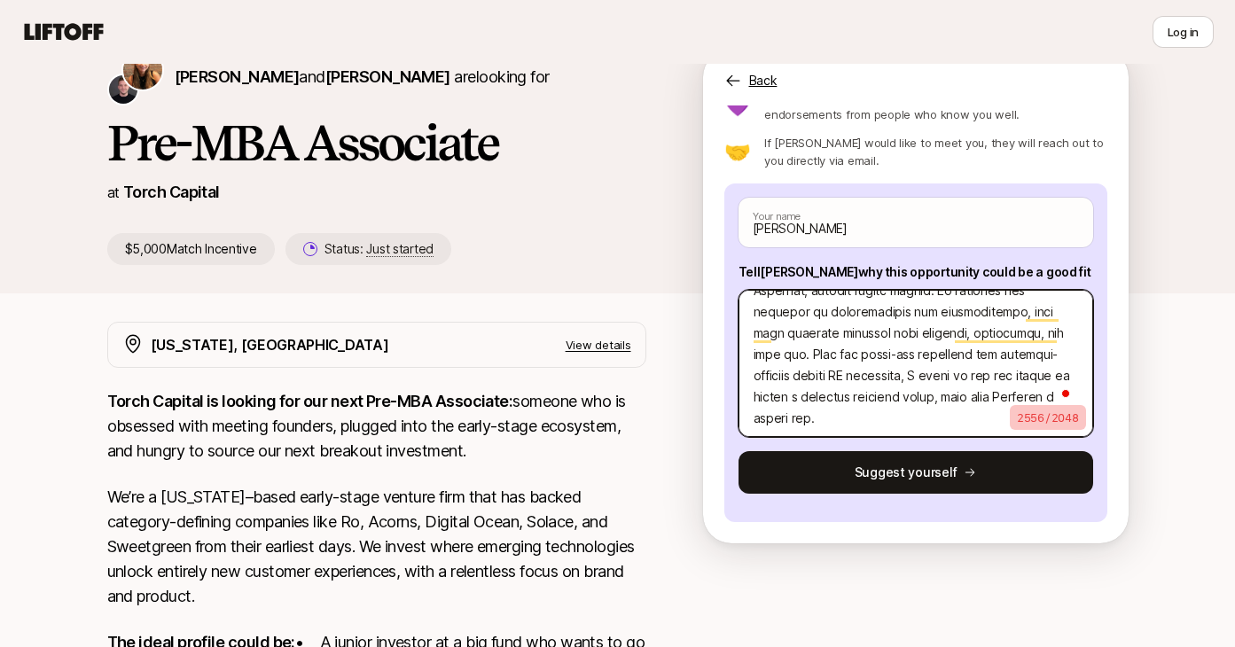
type textarea "An investment thesis I like; While rather unrelated to Torches thesis, a thesis…"
click at [903, 377] on textarea "To enrich screen reader interactions, please activate Accessibility in Grammarl…" at bounding box center [915, 363] width 355 height 147
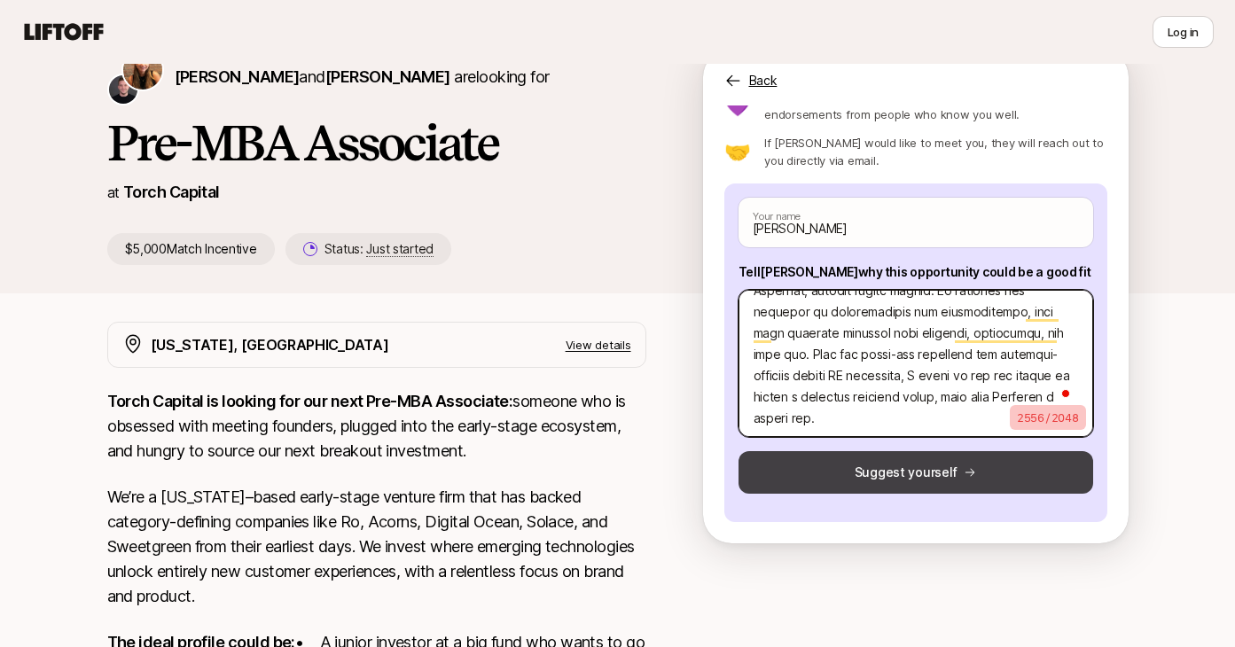
drag, startPoint x: 981, startPoint y: 356, endPoint x: 981, endPoint y: 464, distance: 107.3
click at [981, 464] on div "[PERSON_NAME] Your name Tell [PERSON_NAME] why this opportunity could be a good…" at bounding box center [915, 353] width 383 height 339
type textarea "x"
type textarea "An investment thesis I like; While rather unrelated to Torches thesis, a thesis…"
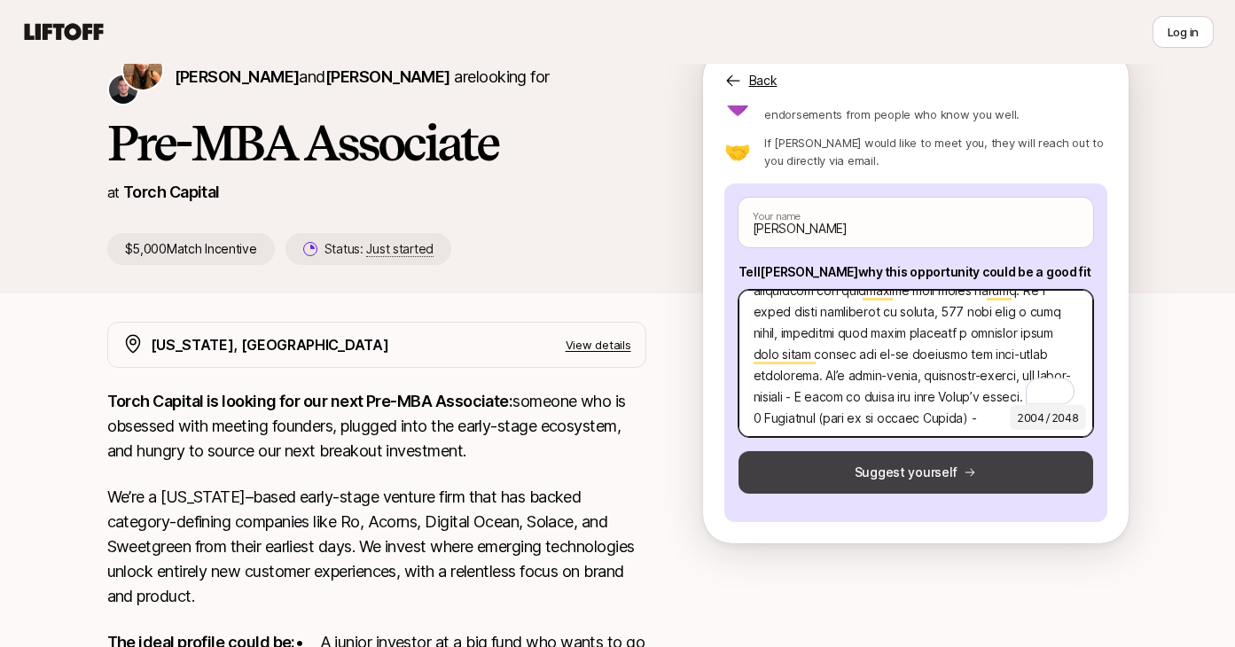
paste textarea "A YC W23 company from [GEOGRAPHIC_DATA] that’s building an AI-powered language …"
type textarea "x"
type textarea "An investment thesis I like; While rather unrelated to Torches thesis, a thesis…"
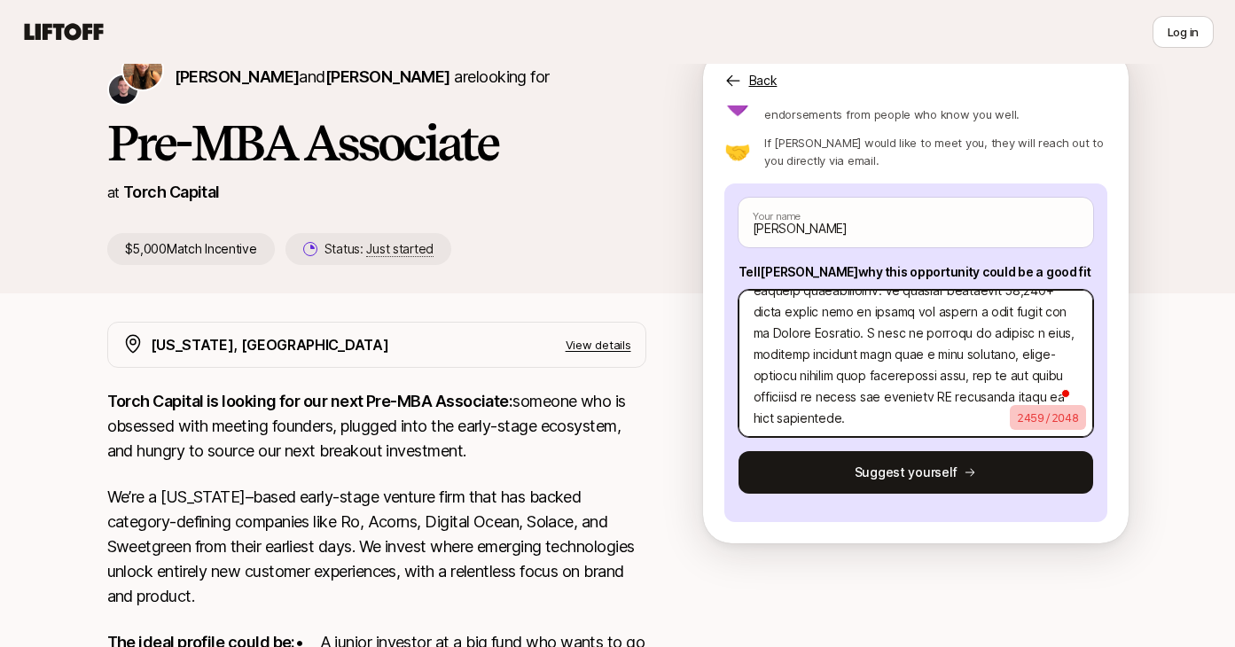
type textarea "x"
type textarea "An investment thesis I like; While rather unrelated to Torches thesis, a thesis…"
type textarea "x"
type textarea "An investment thesis I like; While rather unrelated to Torches thesis, a thesis…"
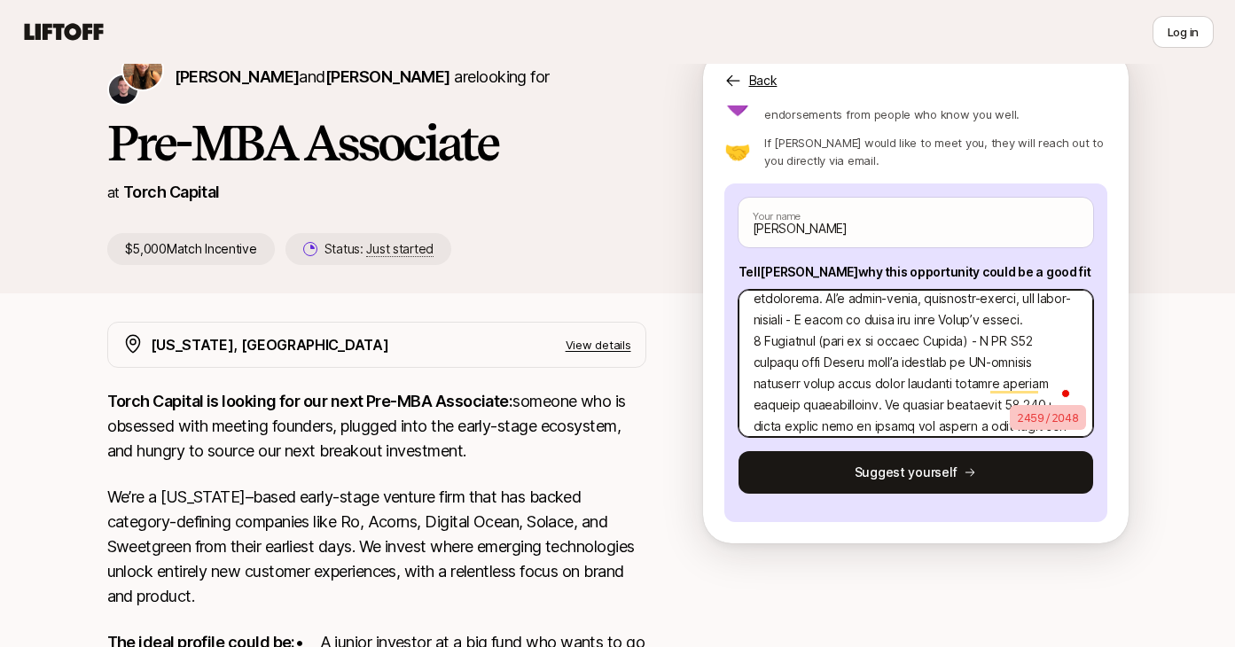
drag, startPoint x: 871, startPoint y: 343, endPoint x: 754, endPoint y: 343, distance: 117.0
click at [754, 343] on textarea "To enrich screen reader interactions, please activate Accessibility in Grammarl…" at bounding box center [915, 363] width 355 height 147
type textarea "x"
type textarea "An investment thesis I like; While rather unrelated to Torches thesis, a thesis…"
type textarea "x"
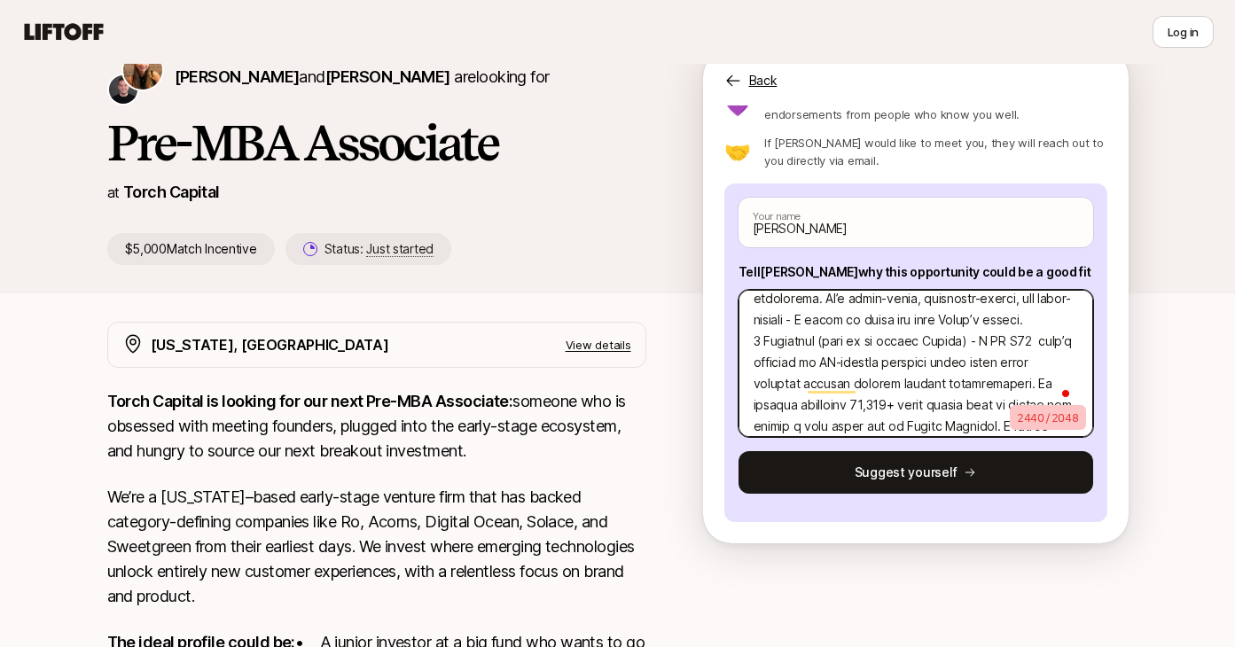
type textarea "An investment thesis I like; While rather unrelated to Torches thesis, a thesis…"
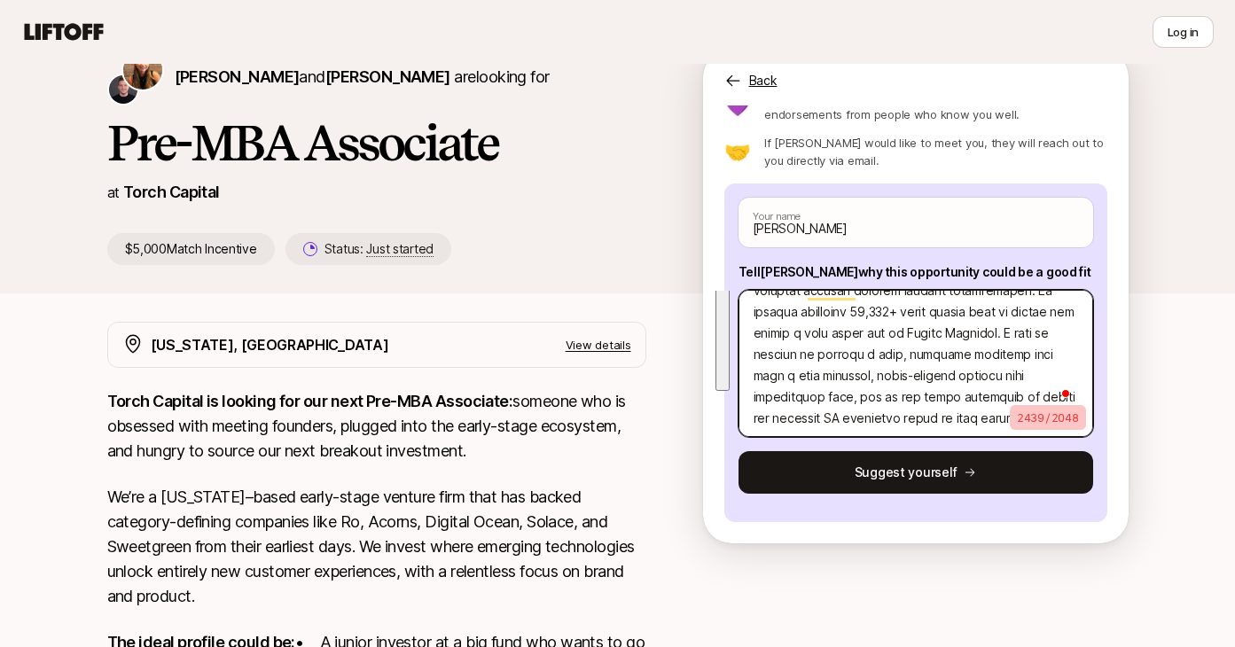
drag, startPoint x: 754, startPoint y: 312, endPoint x: 1010, endPoint y: 560, distance: 356.1
click at [1010, 560] on div "[PERSON_NAME] and [PERSON_NAME] are looking for Pre-MBA Associate at Torch Capi…" at bounding box center [617, 497] width 1235 height 954
type textarea "x"
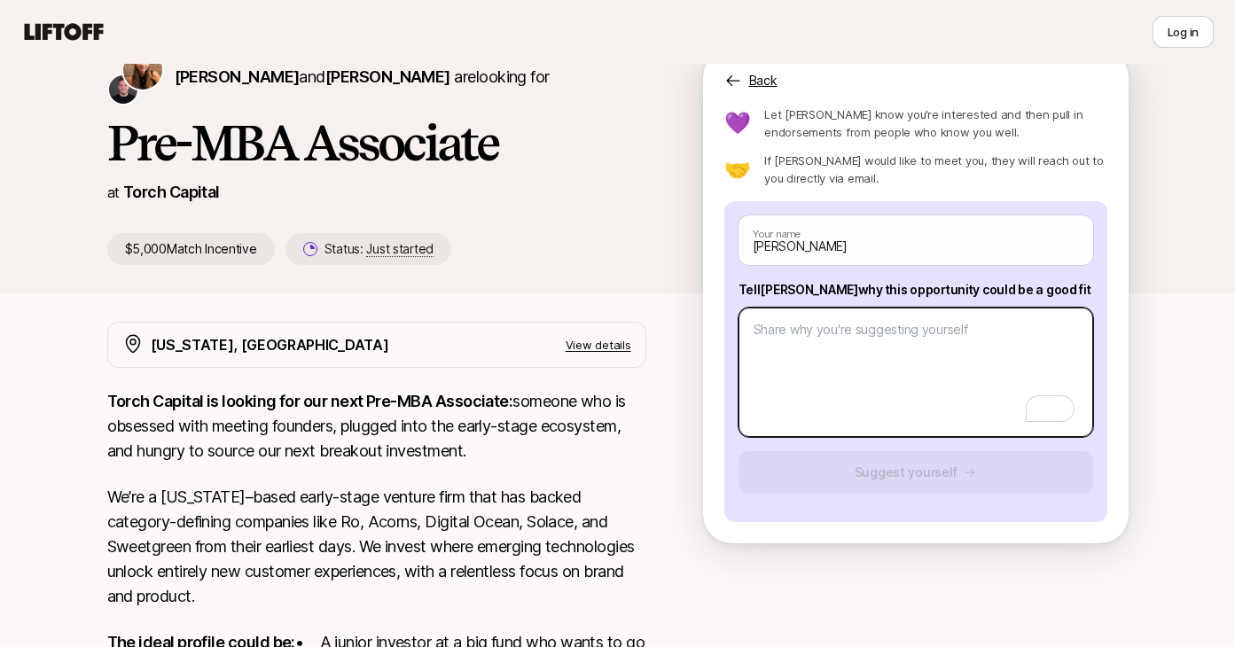
paste textarea "An investment thesis I like; While rather unrelated to Torches thesis, a thesis…"
type textarea "x"
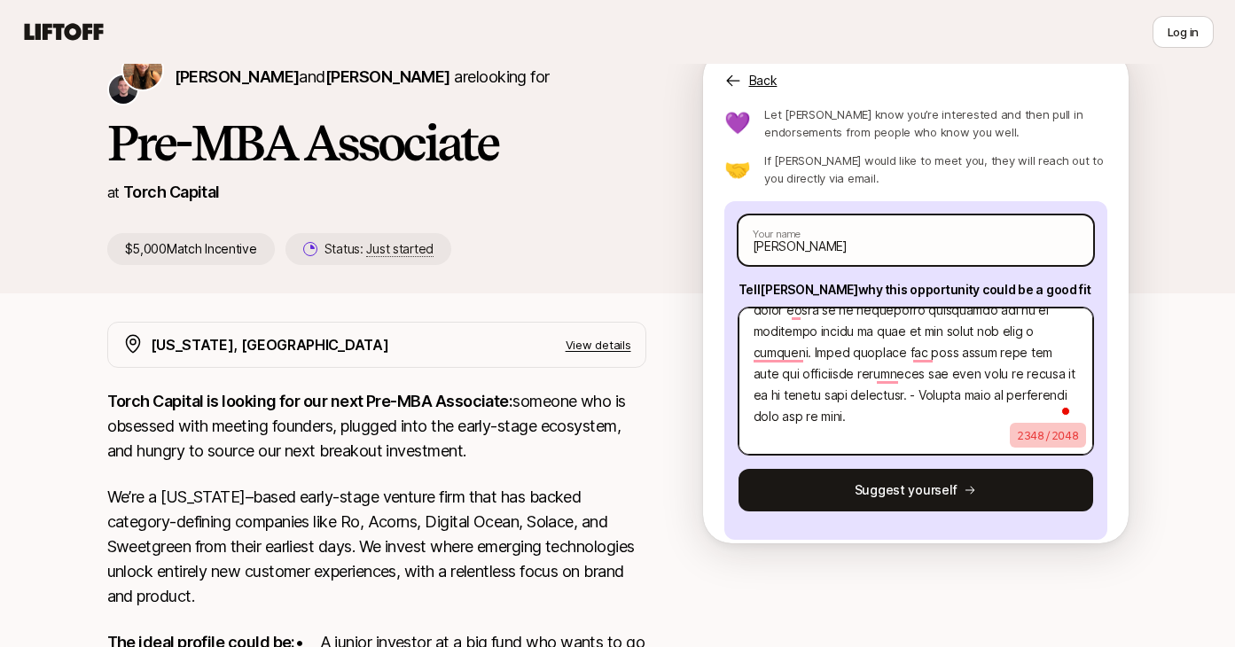
scroll to position [0, 0]
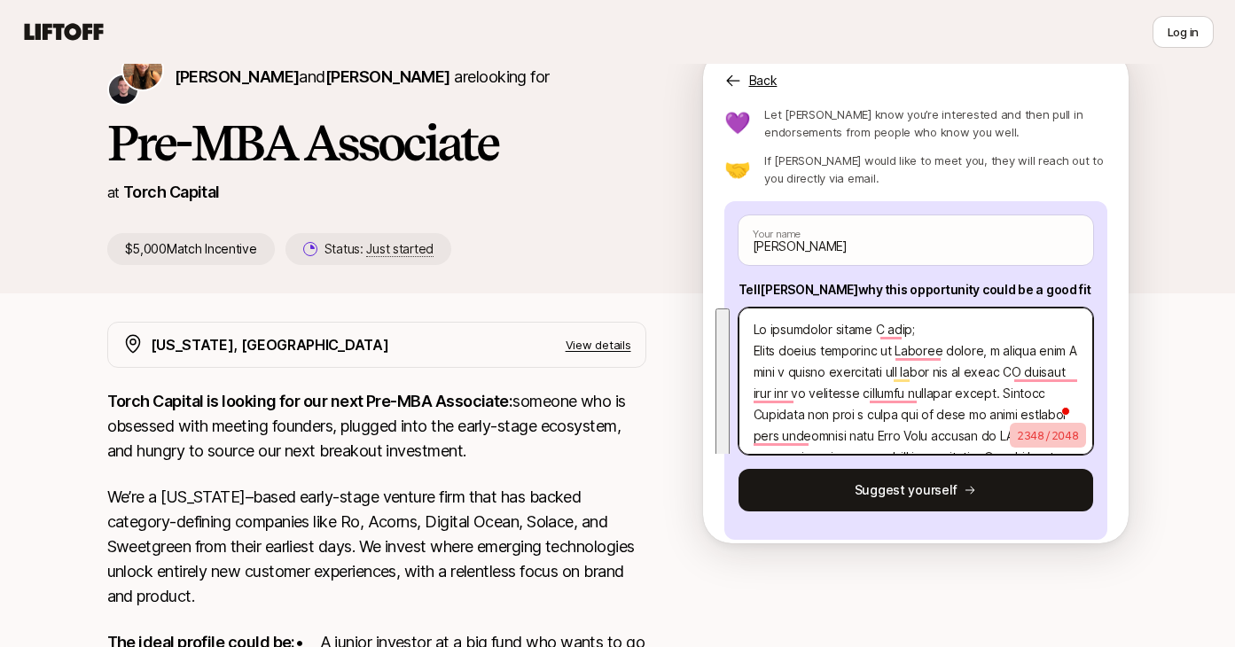
drag, startPoint x: 973, startPoint y: 441, endPoint x: 726, endPoint y: 312, distance: 278.0
click at [726, 312] on div "[PERSON_NAME] Your name Tell [PERSON_NAME] why this opportunity could be a good…" at bounding box center [915, 370] width 383 height 339
type textarea "An investment thesis I like; While rather unrelated to Torches thesis, a thesis…"
